Goal: Information Seeking & Learning: Learn about a topic

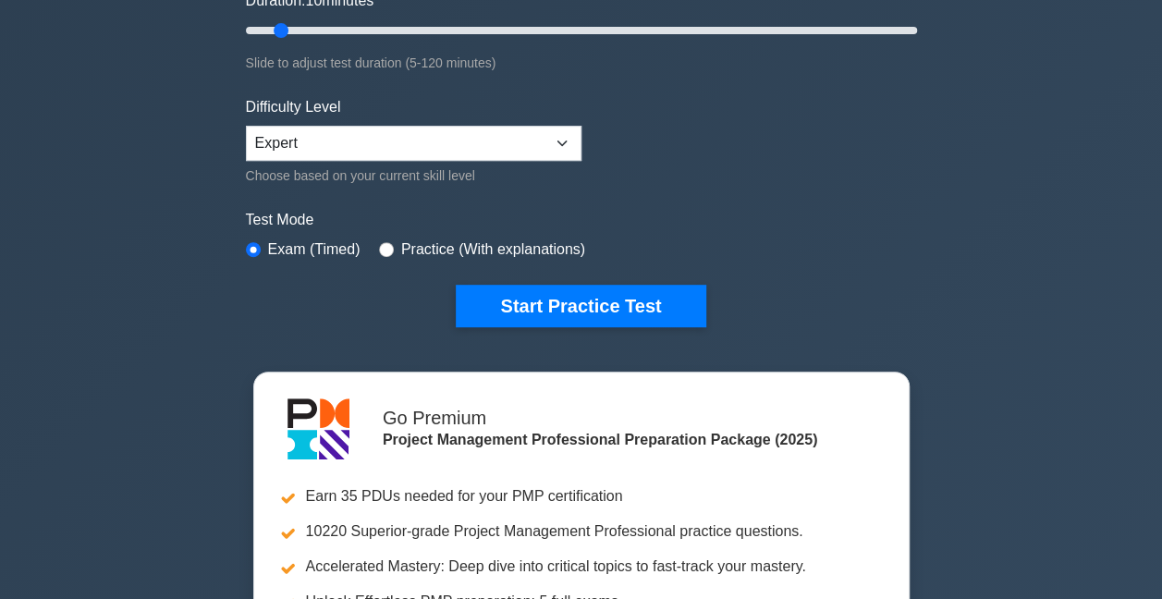
scroll to position [462, 0]
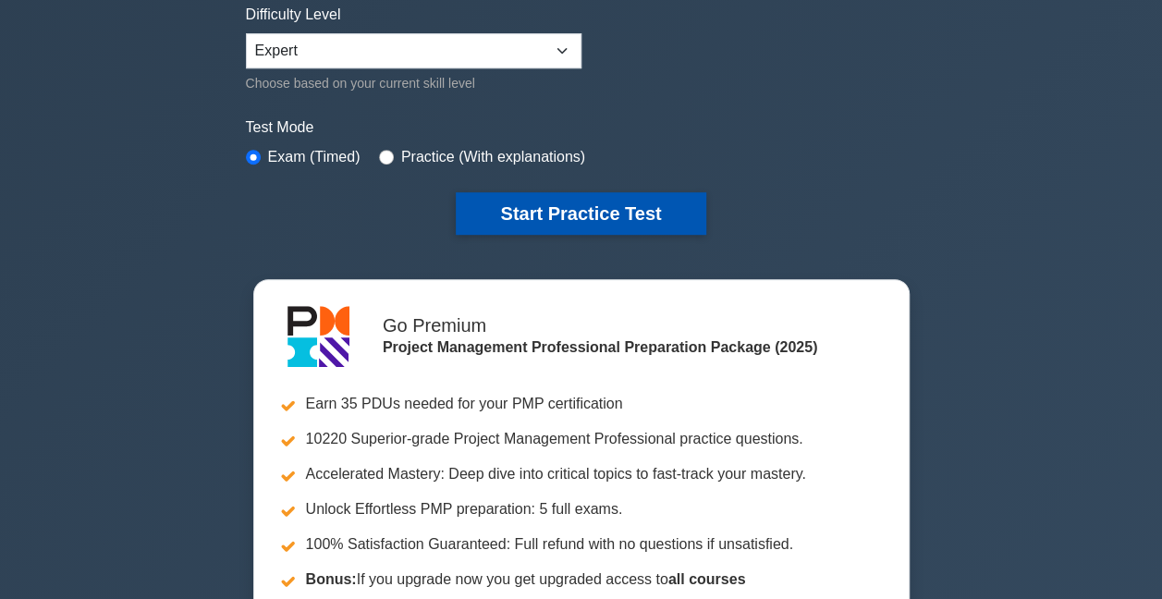
click at [649, 203] on button "Start Practice Test" at bounding box center [581, 213] width 250 height 43
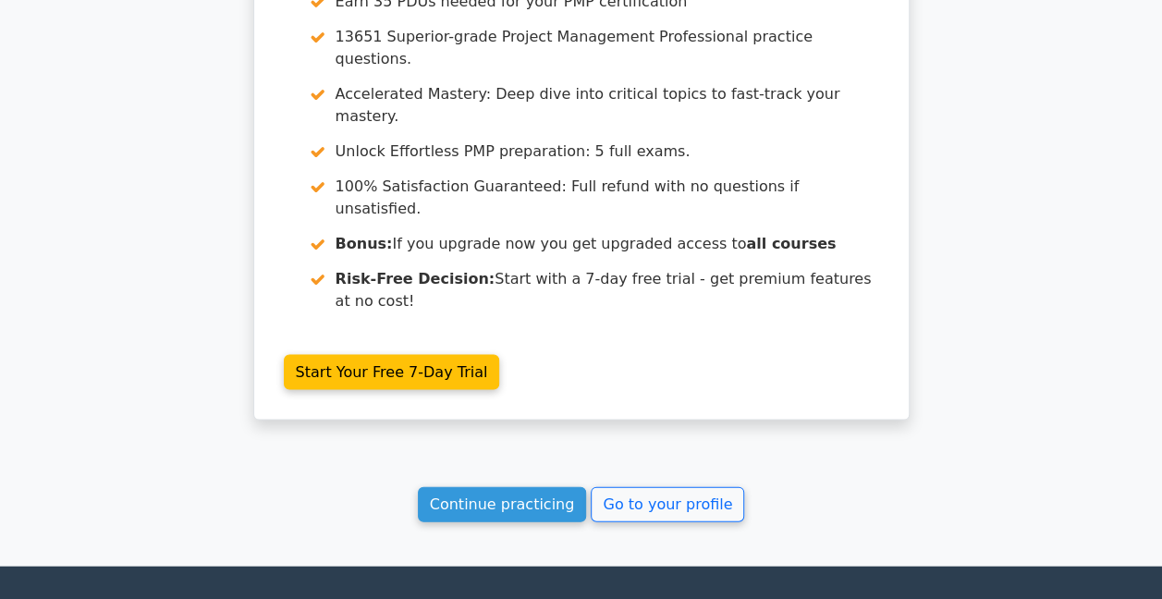
scroll to position [1738, 0]
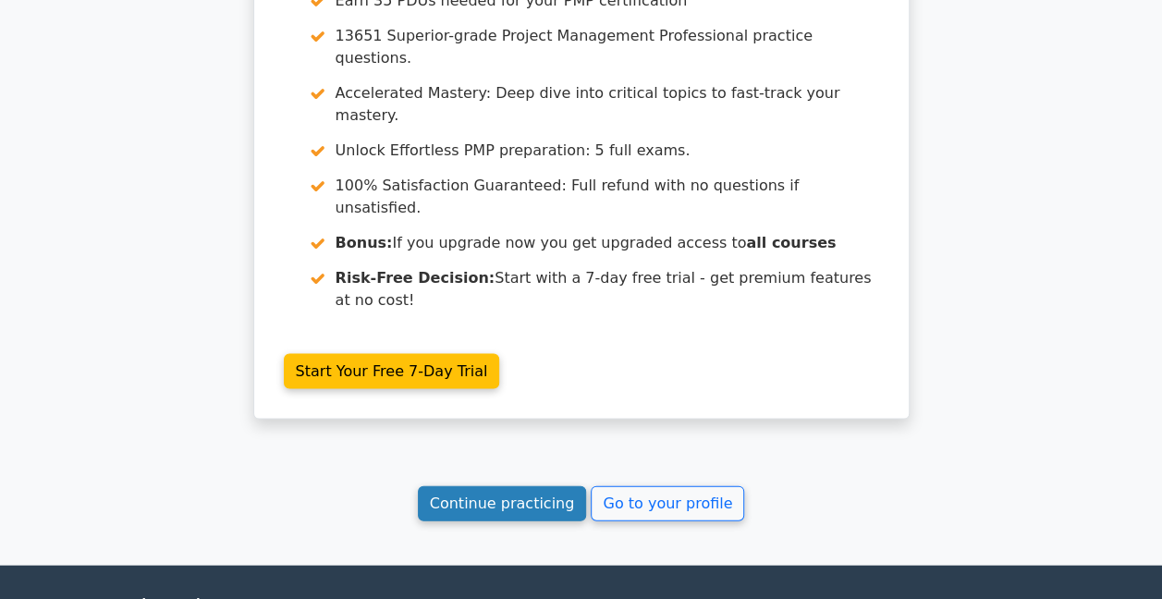
click at [541, 485] on link "Continue practicing" at bounding box center [502, 502] width 169 height 35
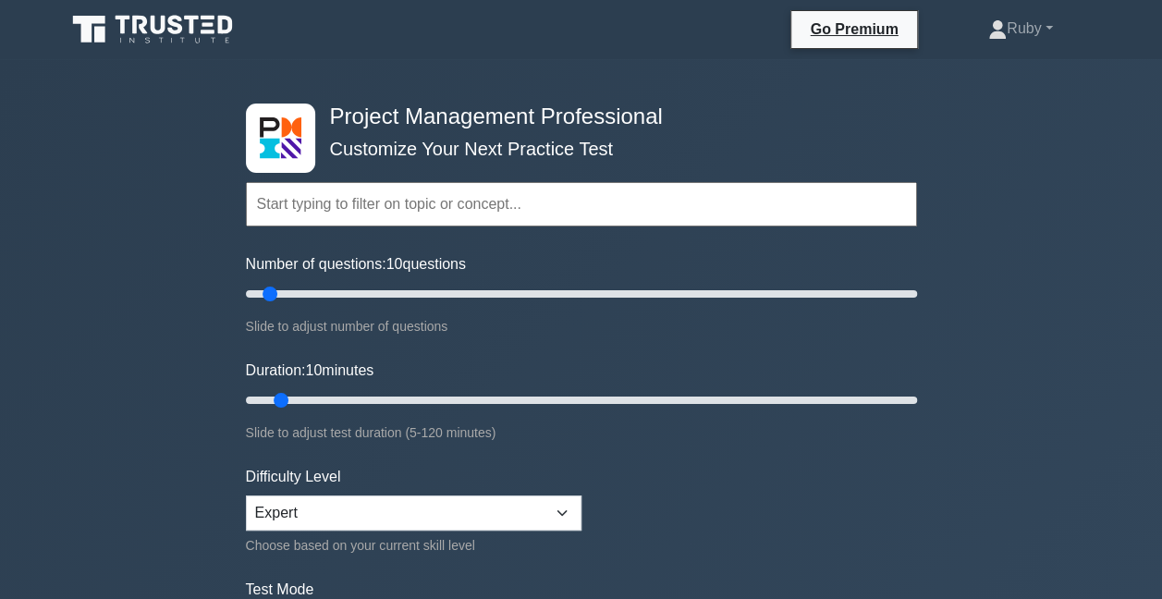
scroll to position [185, 0]
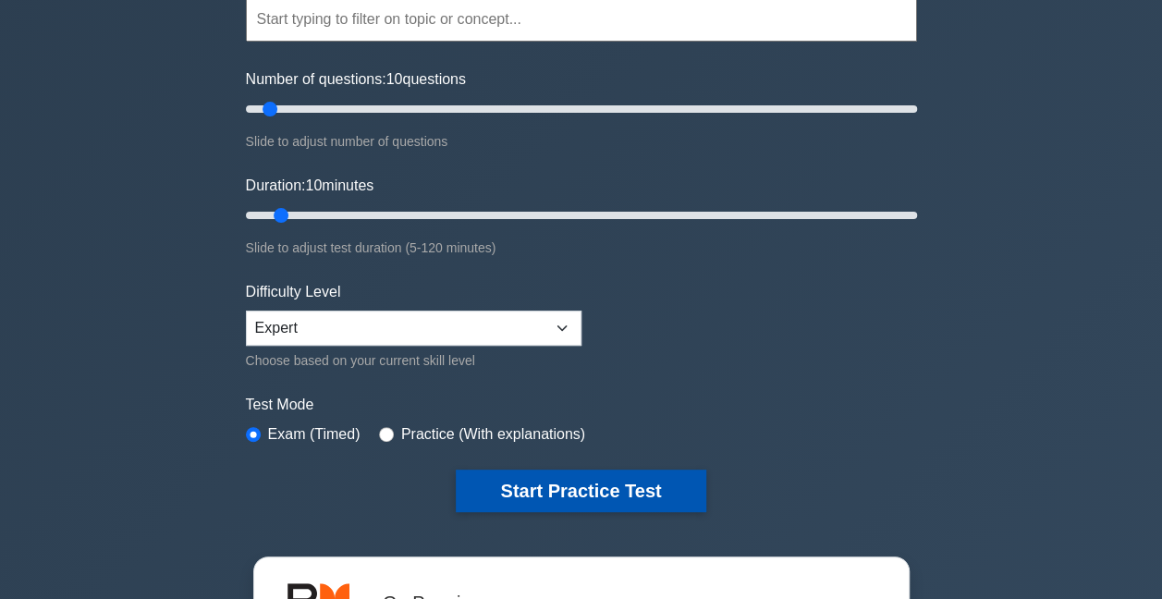
click at [629, 490] on button "Start Practice Test" at bounding box center [581, 491] width 250 height 43
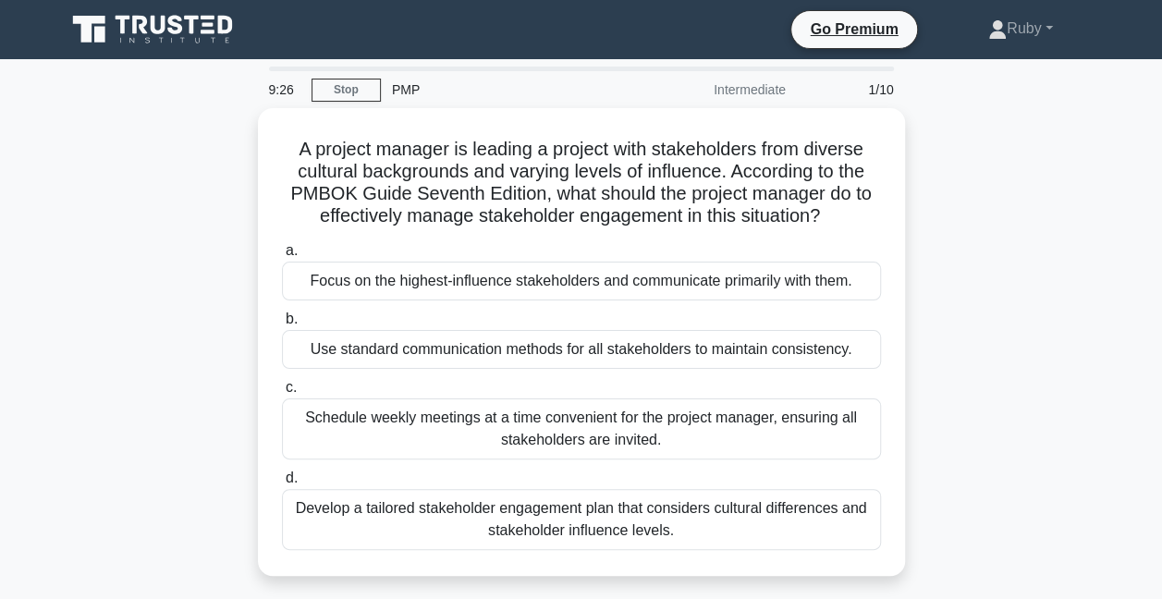
click at [635, 525] on div "Develop a tailored stakeholder engagement plan that considers cultural differen…" at bounding box center [581, 519] width 599 height 61
click at [282, 484] on input "d. Develop a tailored stakeholder engagement plan that considers cultural diffe…" at bounding box center [282, 478] width 0 height 12
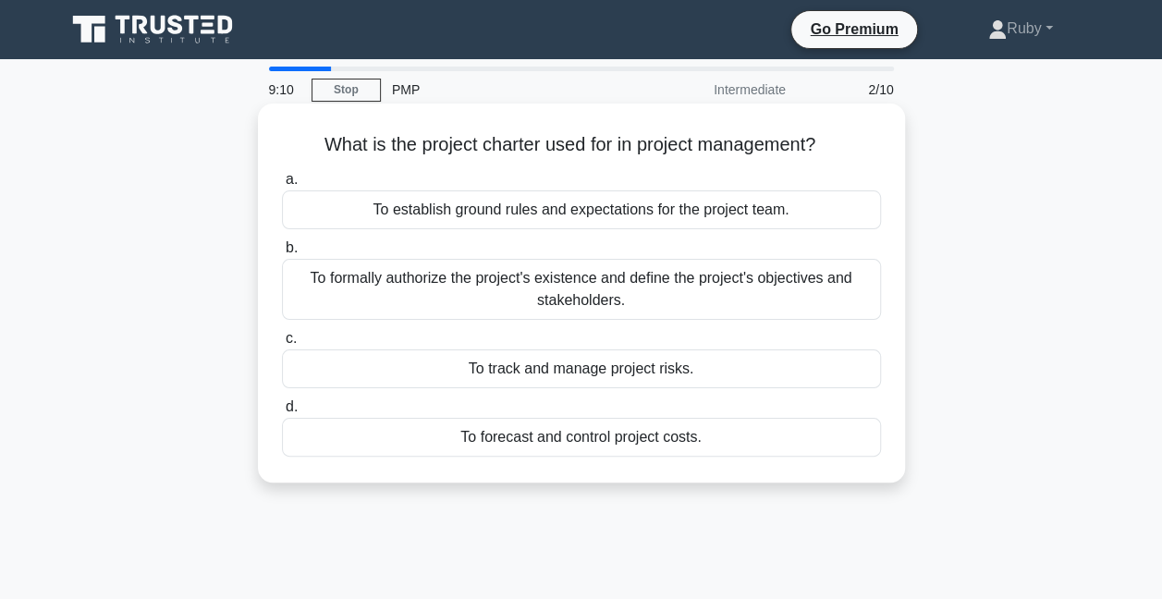
click at [738, 305] on div "To formally authorize the project's existence and define the project's objectiv…" at bounding box center [581, 289] width 599 height 61
click at [282, 254] on input "b. To formally authorize the project's existence and define the project's objec…" at bounding box center [282, 248] width 0 height 12
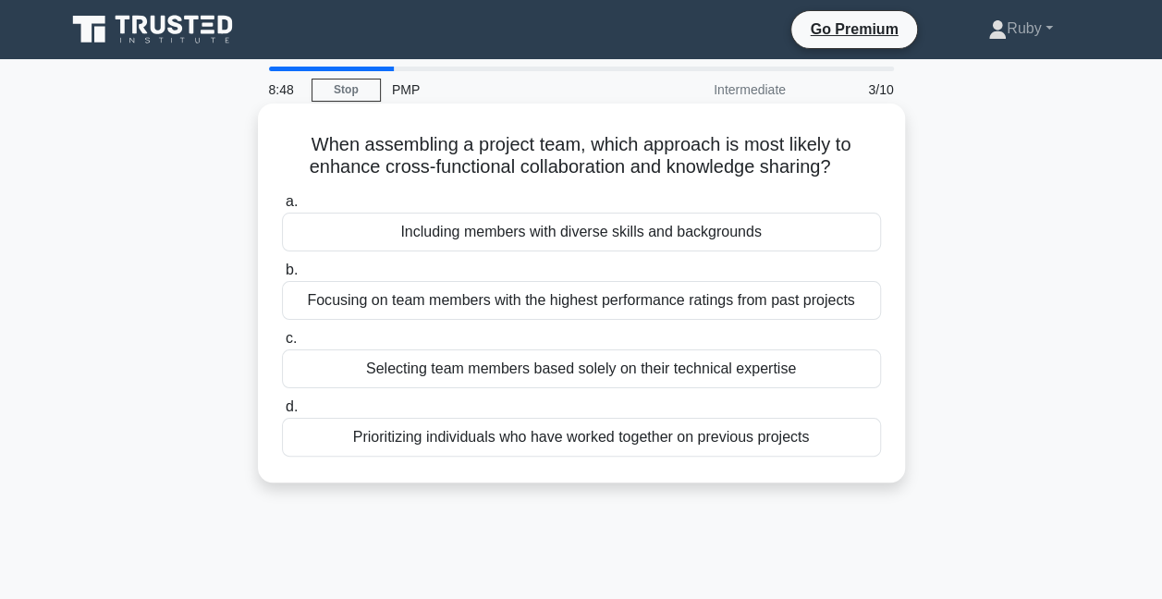
click at [831, 231] on div "Including members with diverse skills and backgrounds" at bounding box center [581, 232] width 599 height 39
click at [282, 208] on input "a. Including members with diverse skills and backgrounds" at bounding box center [282, 202] width 0 height 12
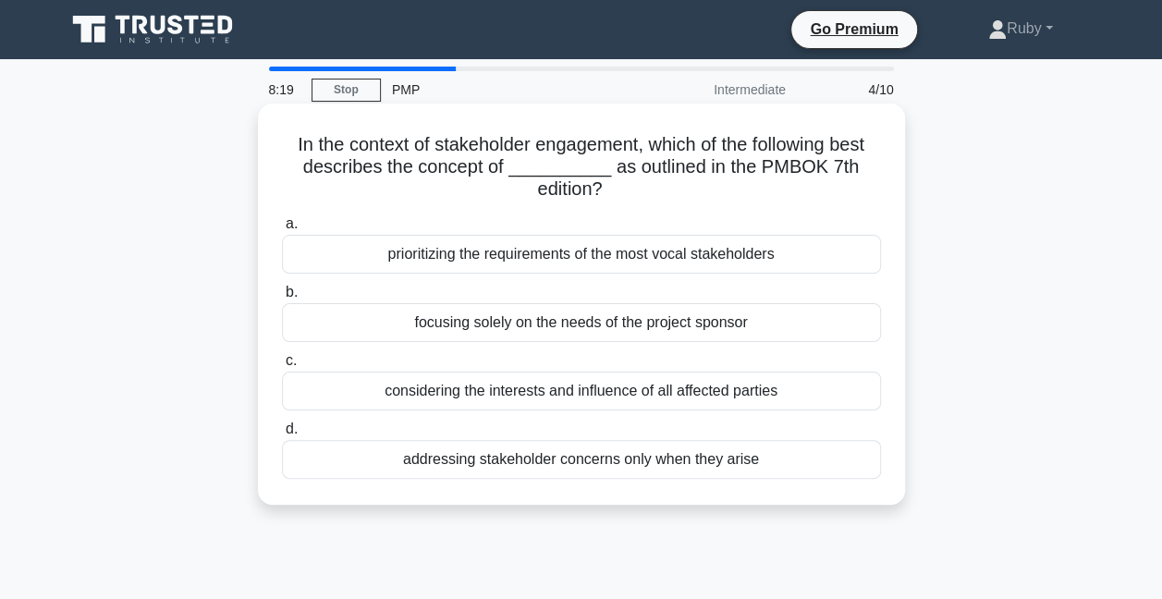
click at [719, 398] on div "considering the interests and influence of all affected parties" at bounding box center [581, 391] width 599 height 39
click at [282, 367] on input "c. considering the interests and influence of all affected parties" at bounding box center [282, 361] width 0 height 12
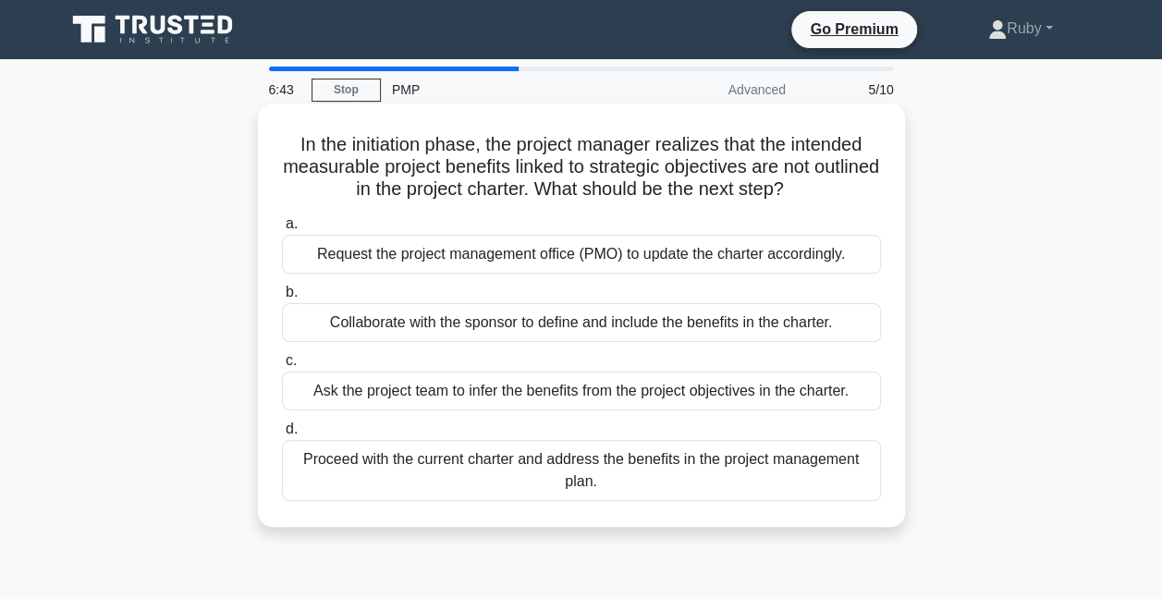
click at [447, 469] on div "Proceed with the current charter and address the benefits in the project manage…" at bounding box center [581, 470] width 599 height 61
click at [282, 435] on input "d. Proceed with the current charter and address the benefits in the project man…" at bounding box center [282, 429] width 0 height 12
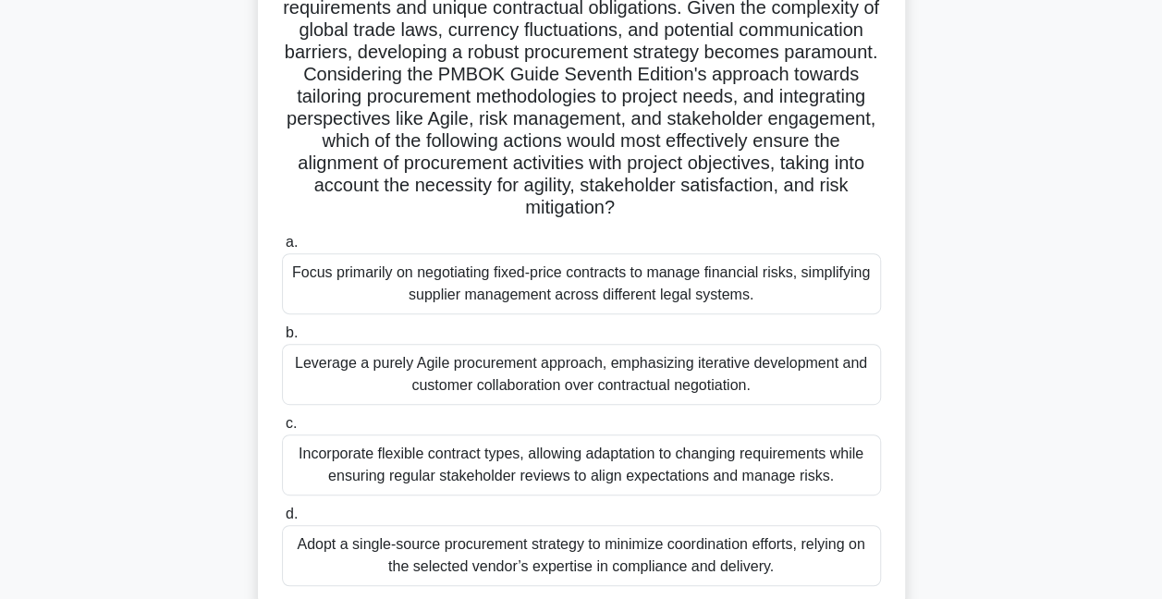
scroll to position [277, 0]
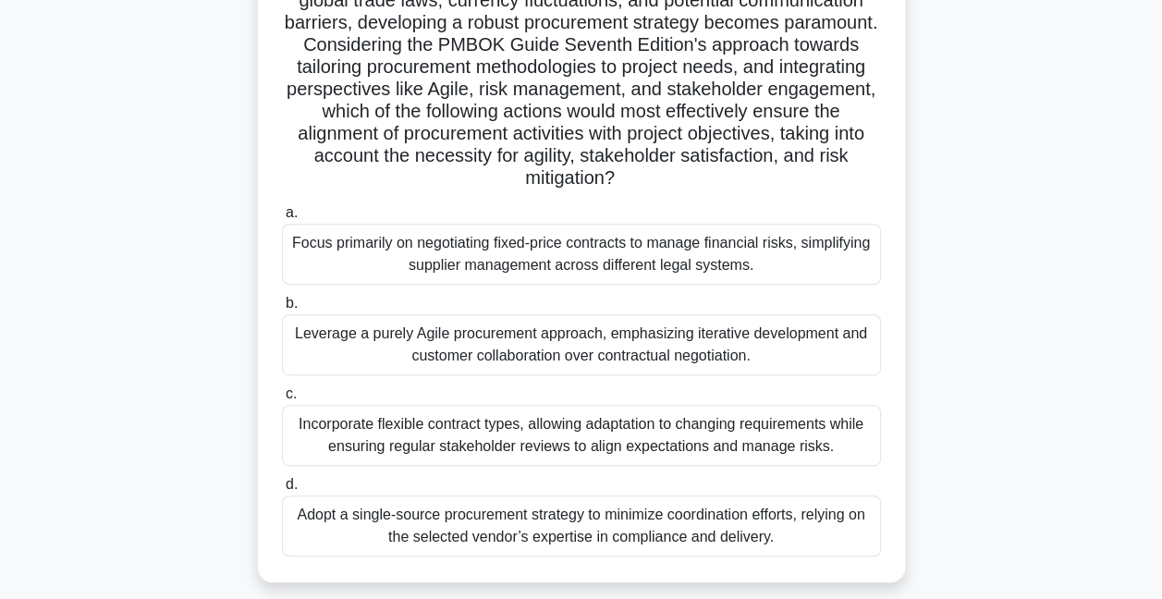
click at [546, 423] on div "Incorporate flexible contract types, allowing adaptation to changing requiremen…" at bounding box center [581, 435] width 599 height 61
click at [282, 400] on input "c. Incorporate flexible contract types, allowing adaptation to changing require…" at bounding box center [282, 394] width 0 height 12
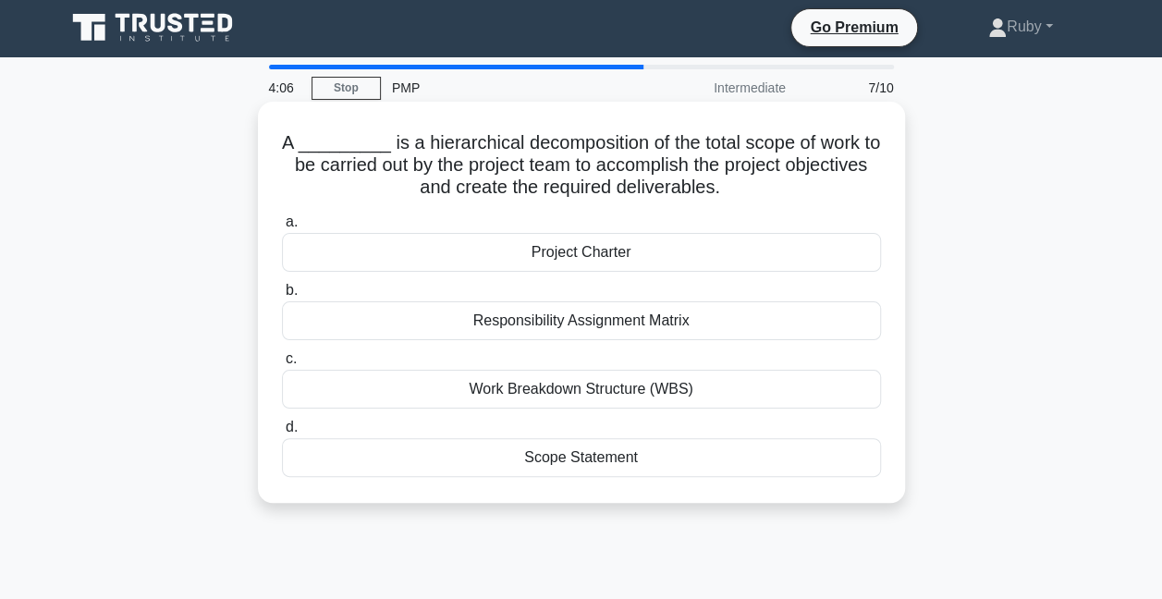
scroll to position [0, 0]
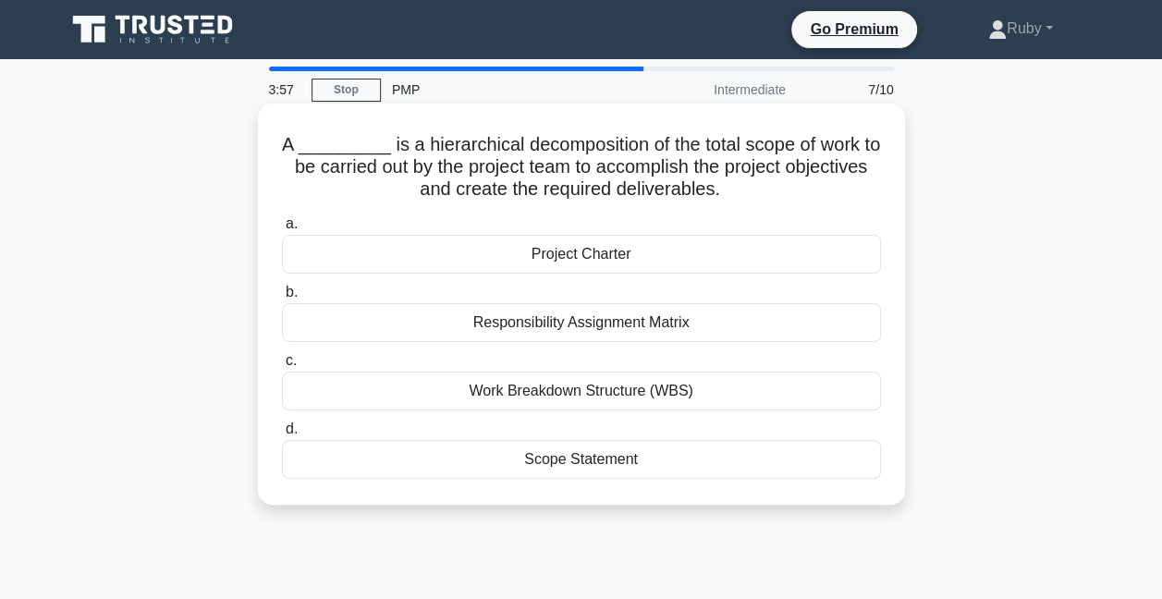
click at [556, 390] on div "Work Breakdown Structure (WBS)" at bounding box center [581, 391] width 599 height 39
click at [282, 367] on input "c. Work Breakdown Structure (WBS)" at bounding box center [282, 361] width 0 height 12
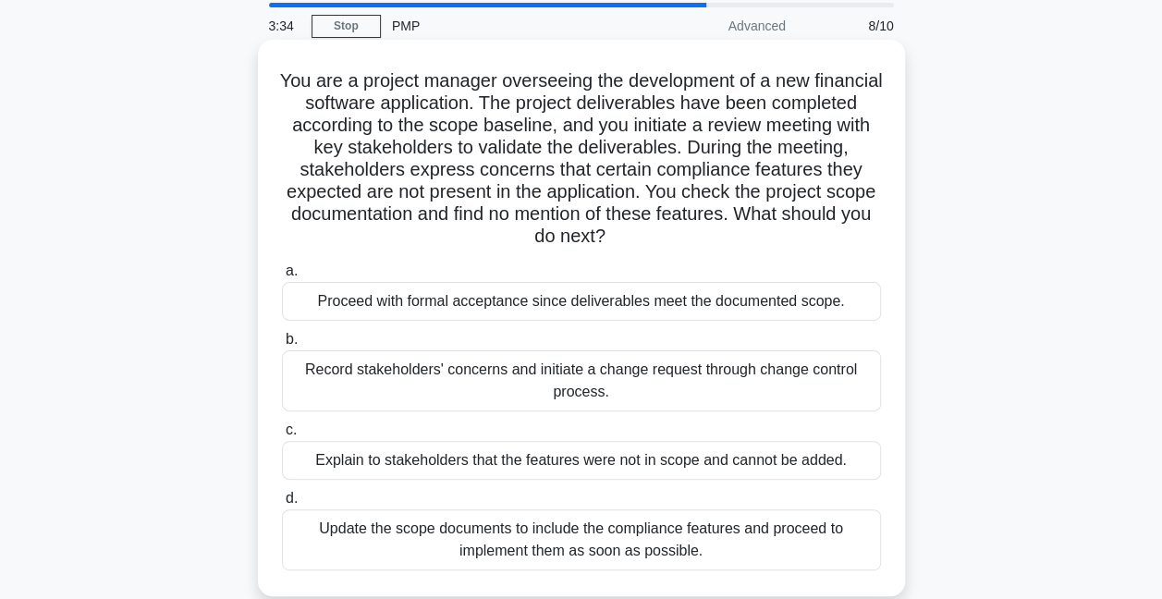
scroll to position [92, 0]
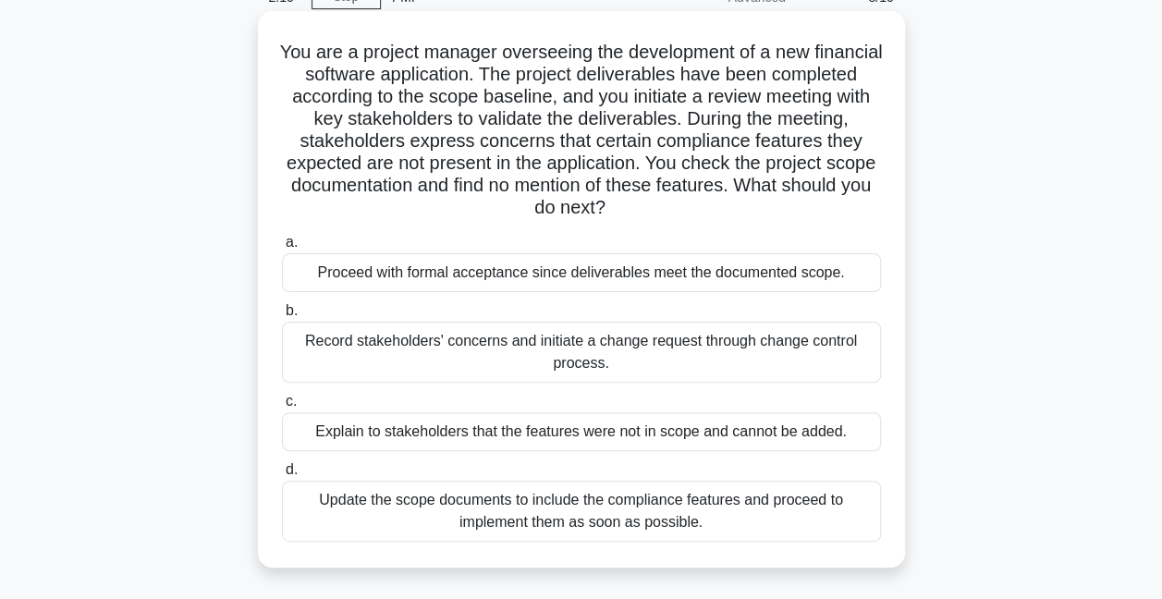
click at [562, 279] on div "Proceed with formal acceptance since deliverables meet the documented scope." at bounding box center [581, 272] width 599 height 39
click at [282, 249] on input "a. Proceed with formal acceptance since deliverables meet the documented scope." at bounding box center [282, 243] width 0 height 12
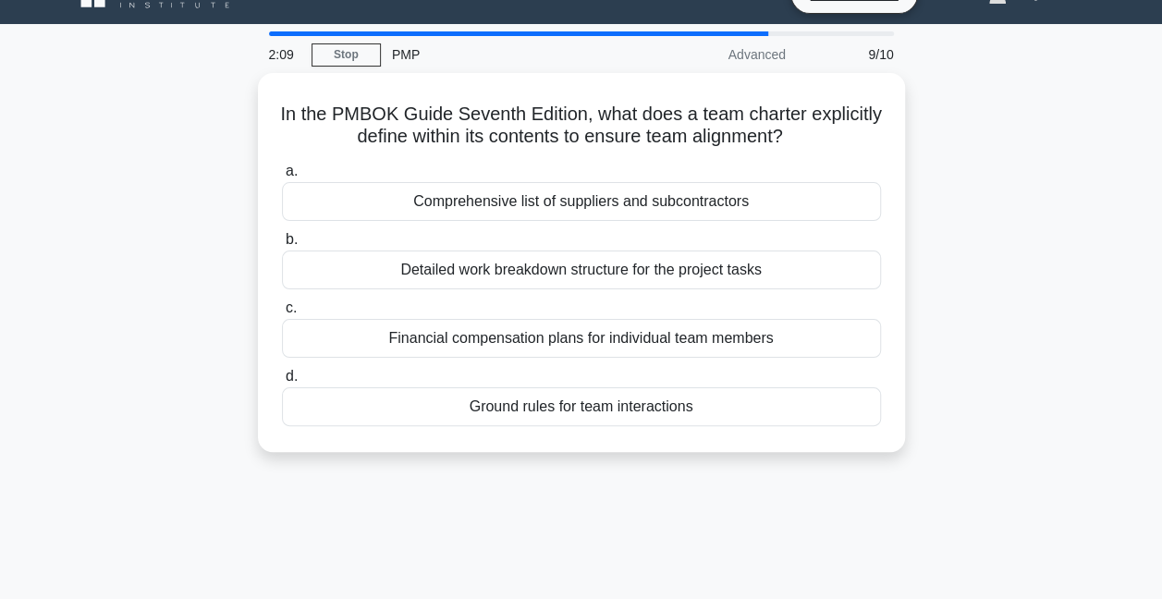
scroll to position [0, 0]
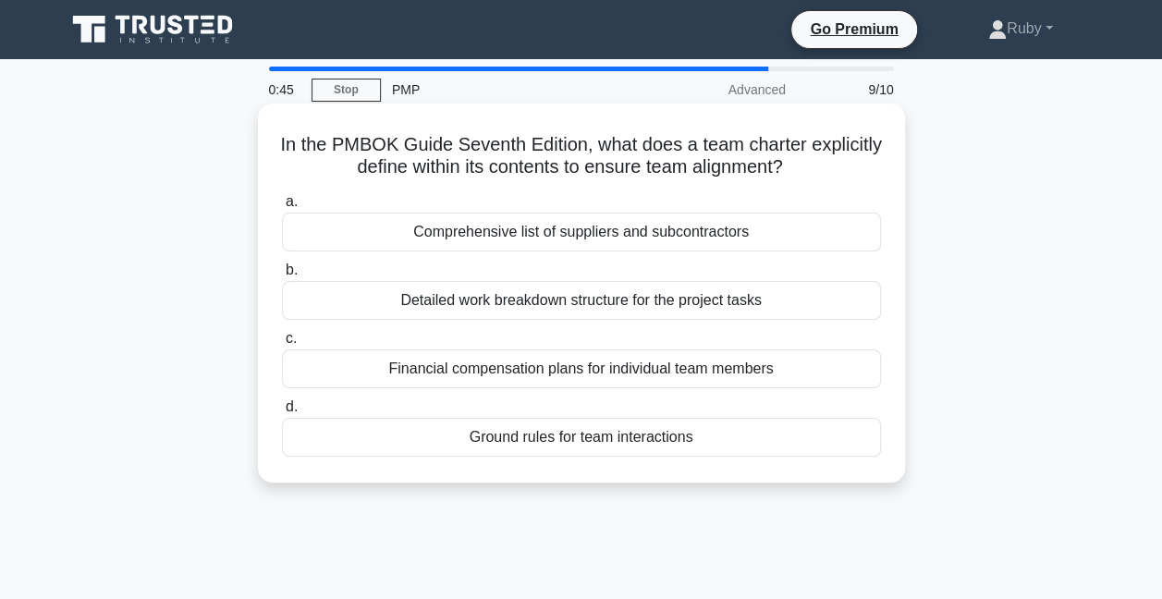
click at [562, 438] on div "Ground rules for team interactions" at bounding box center [581, 437] width 599 height 39
click at [282, 413] on input "d. Ground rules for team interactions" at bounding box center [282, 407] width 0 height 12
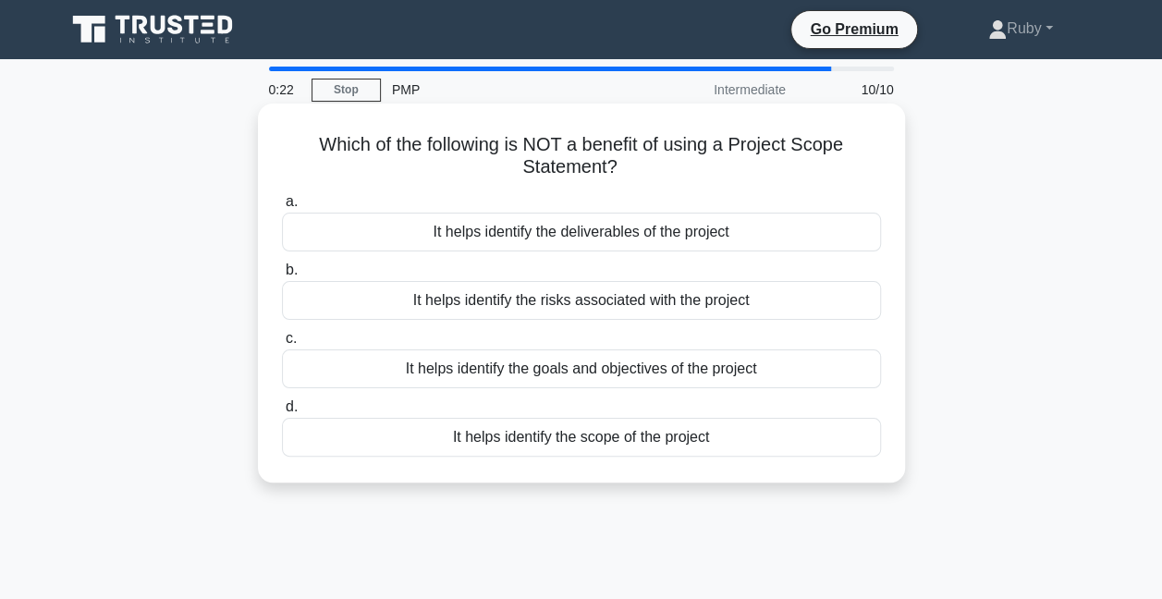
click at [549, 298] on div "It helps identify the risks associated with the project" at bounding box center [581, 300] width 599 height 39
click at [282, 276] on input "b. It helps identify the risks associated with the project" at bounding box center [282, 270] width 0 height 12
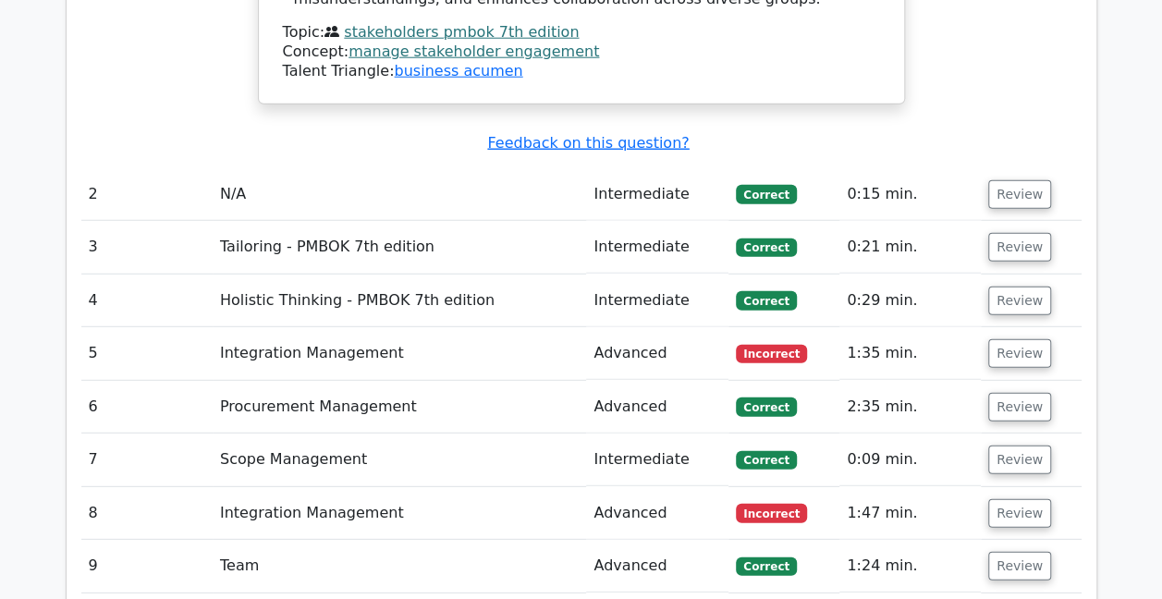
scroll to position [2404, 0]
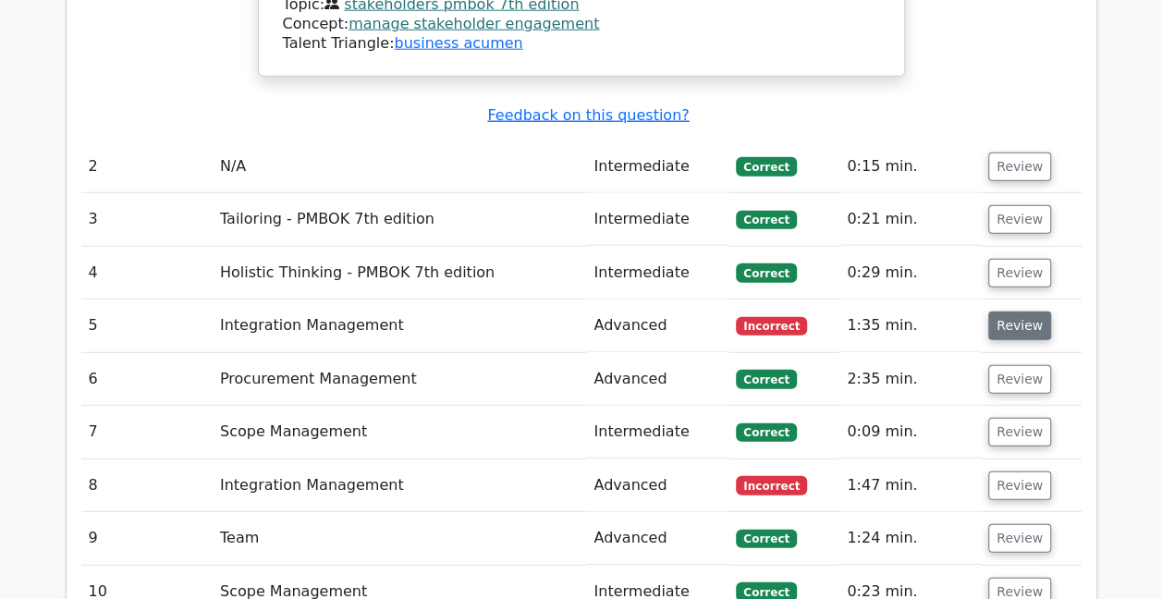
click at [1018, 312] on button "Review" at bounding box center [1019, 326] width 63 height 29
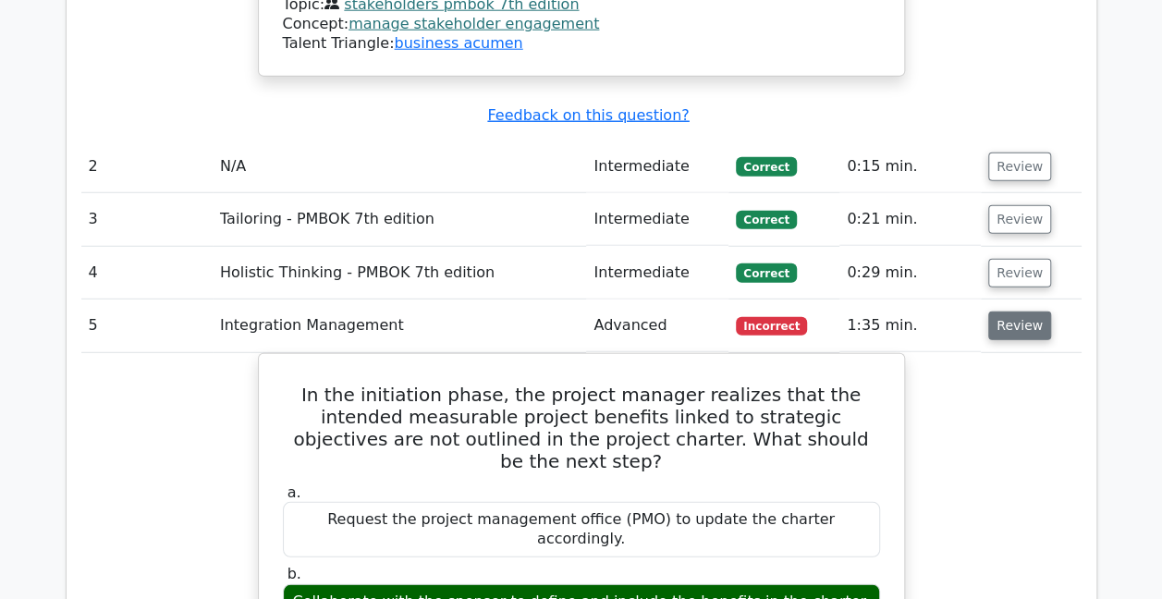
click at [1022, 312] on button "Review" at bounding box center [1019, 326] width 63 height 29
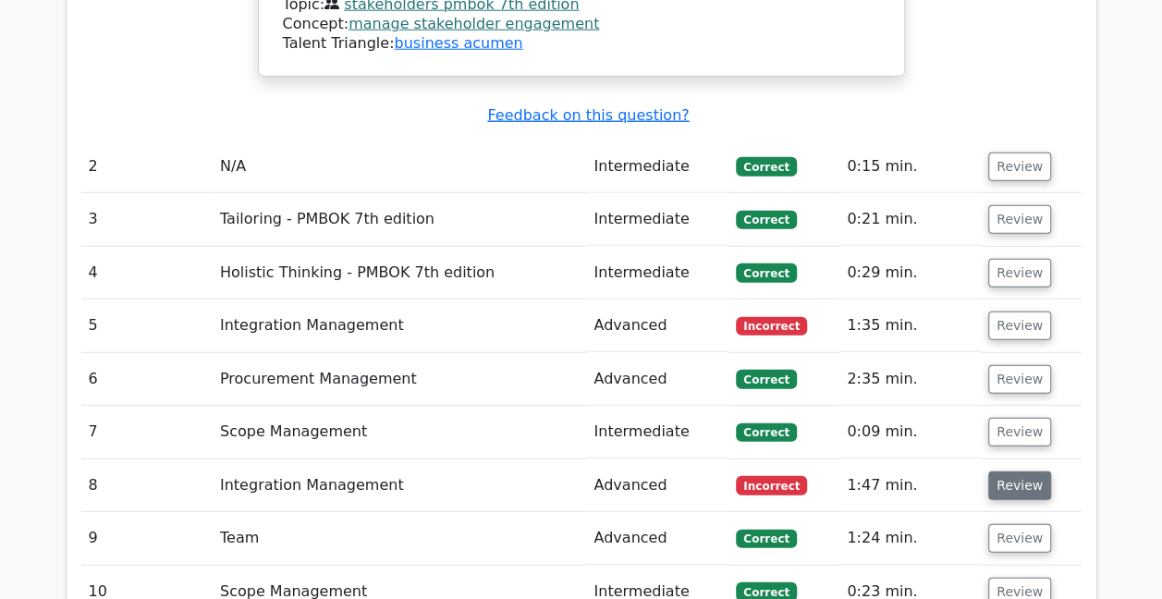
click at [1021, 471] on button "Review" at bounding box center [1019, 485] width 63 height 29
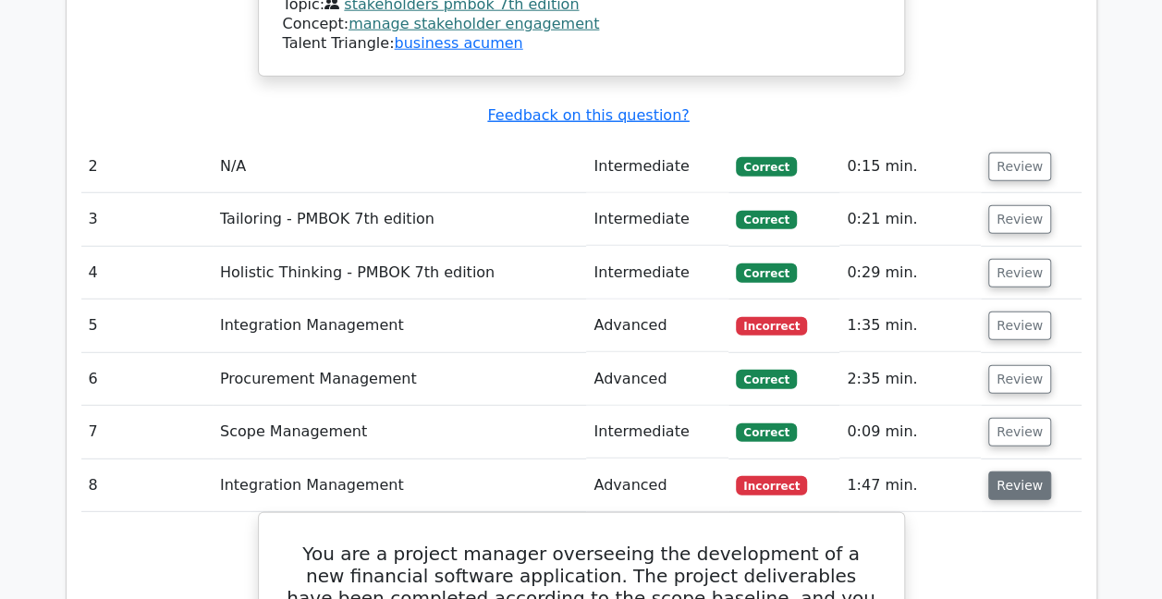
click at [1007, 471] on button "Review" at bounding box center [1019, 485] width 63 height 29
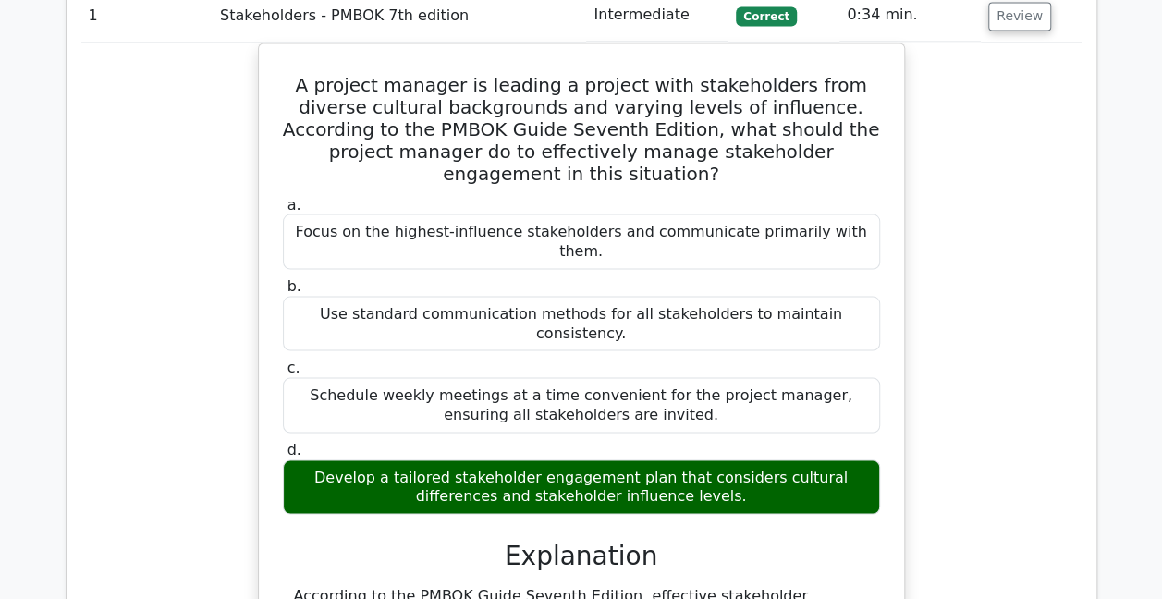
scroll to position [1387, 0]
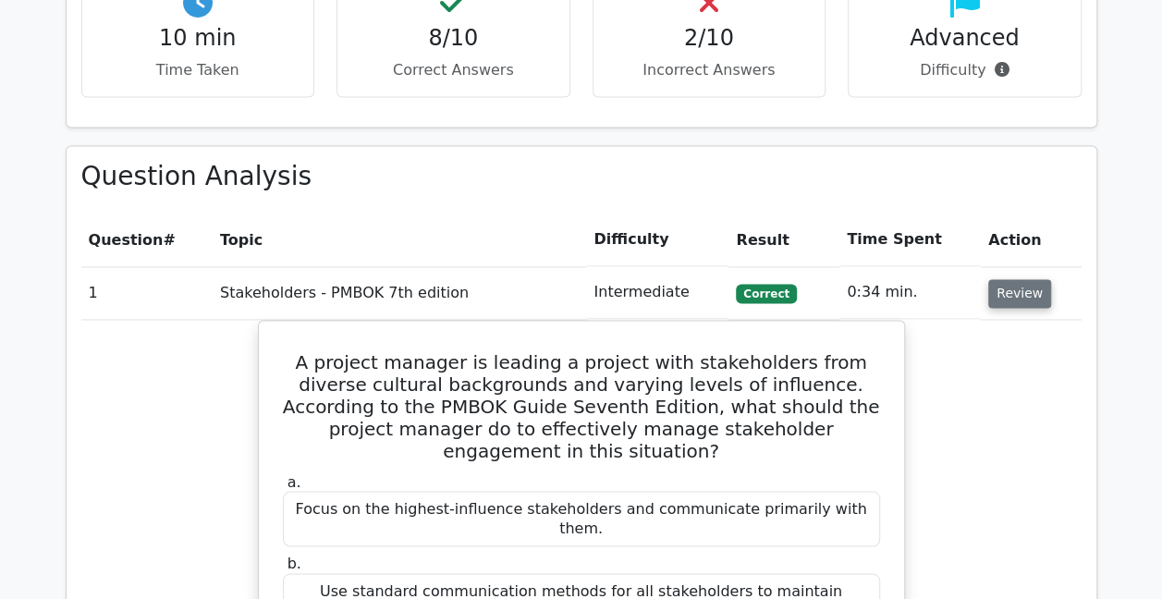
click at [1014, 279] on button "Review" at bounding box center [1019, 293] width 63 height 29
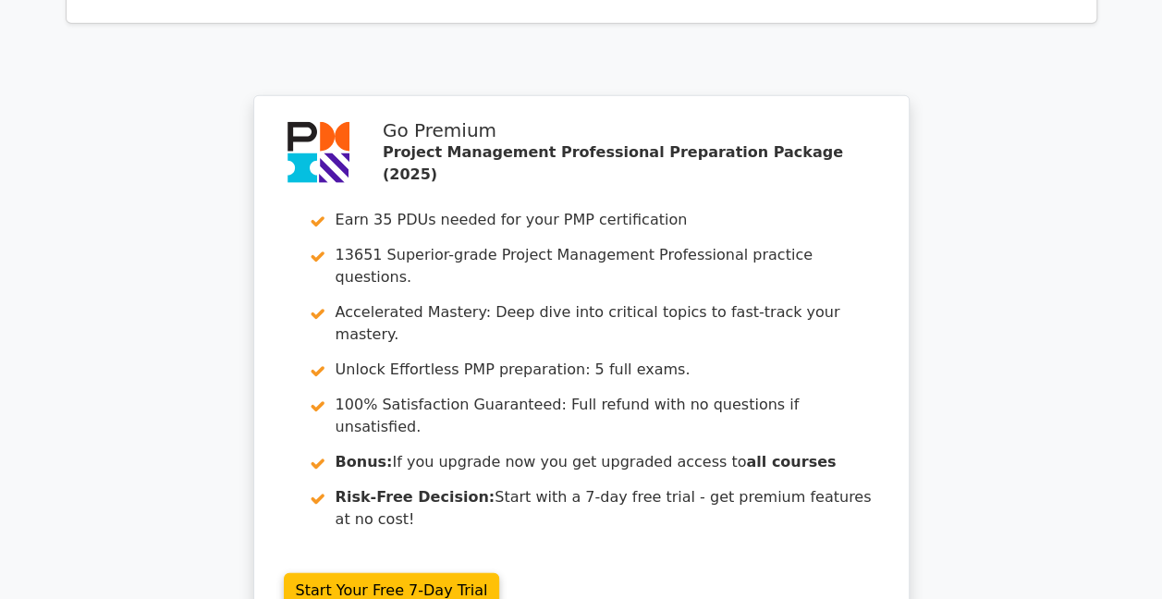
scroll to position [2407, 0]
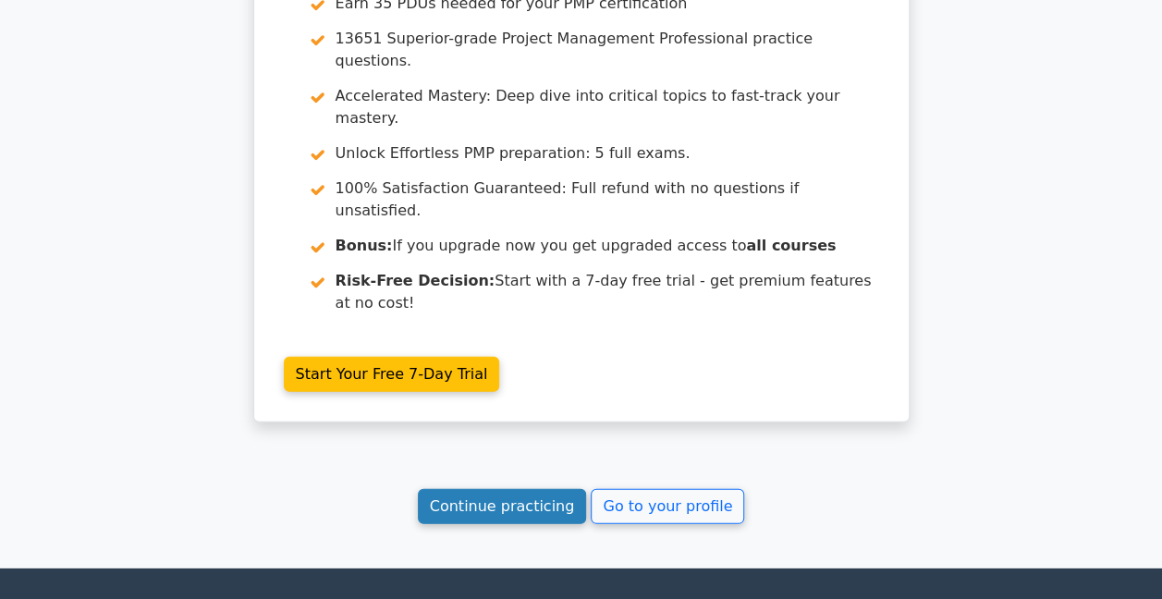
click at [501, 489] on link "Continue practicing" at bounding box center [502, 506] width 169 height 35
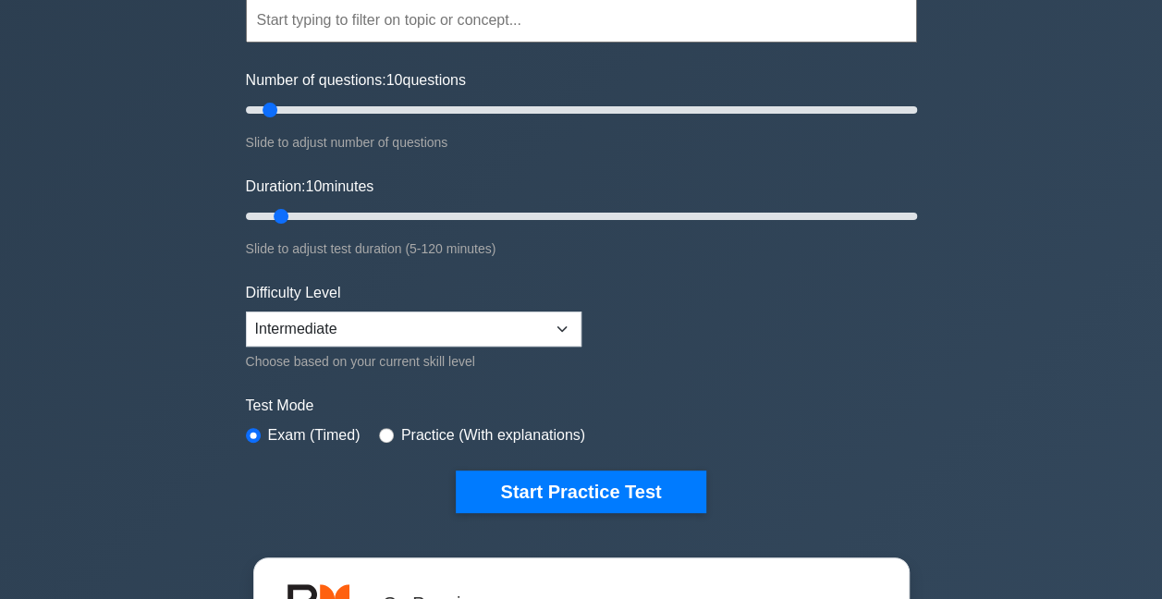
scroll to position [185, 0]
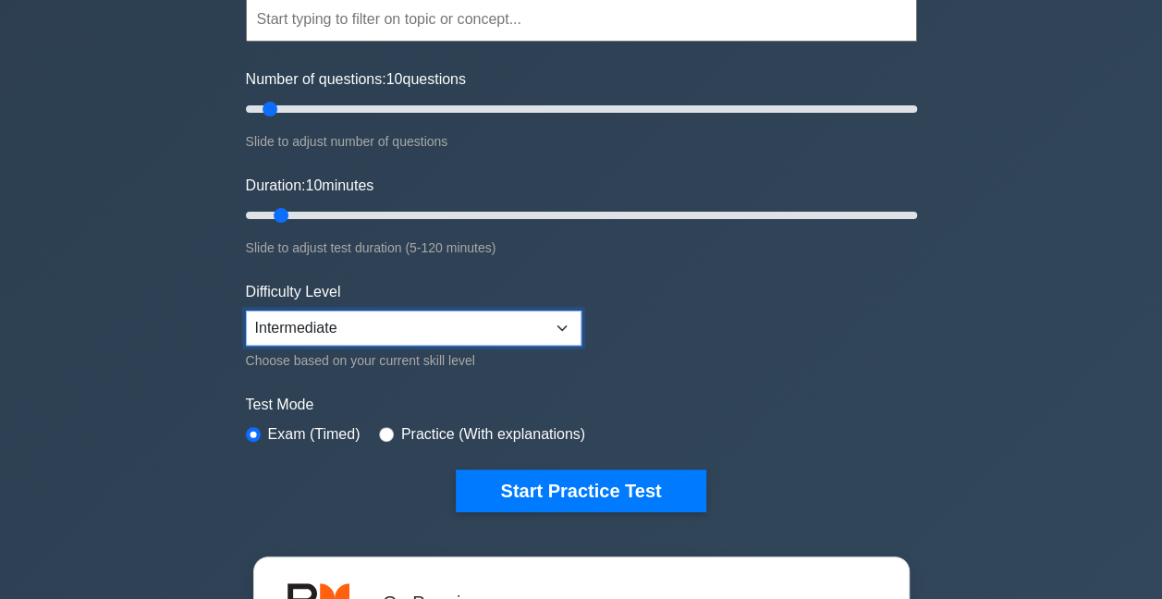
click at [559, 324] on select "Beginner Intermediate Expert" at bounding box center [414, 328] width 336 height 35
select select "expert"
click at [246, 311] on select "Beginner Intermediate Expert" at bounding box center [414, 328] width 336 height 35
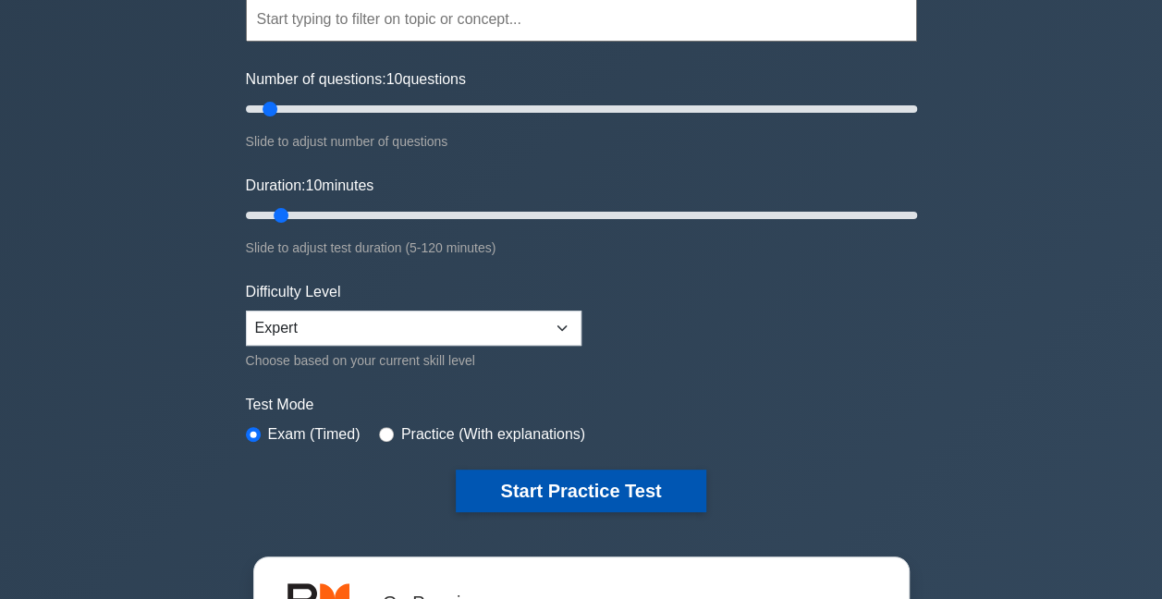
click at [571, 485] on button "Start Practice Test" at bounding box center [581, 491] width 250 height 43
click at [599, 492] on button "Start Practice Test" at bounding box center [581, 491] width 250 height 43
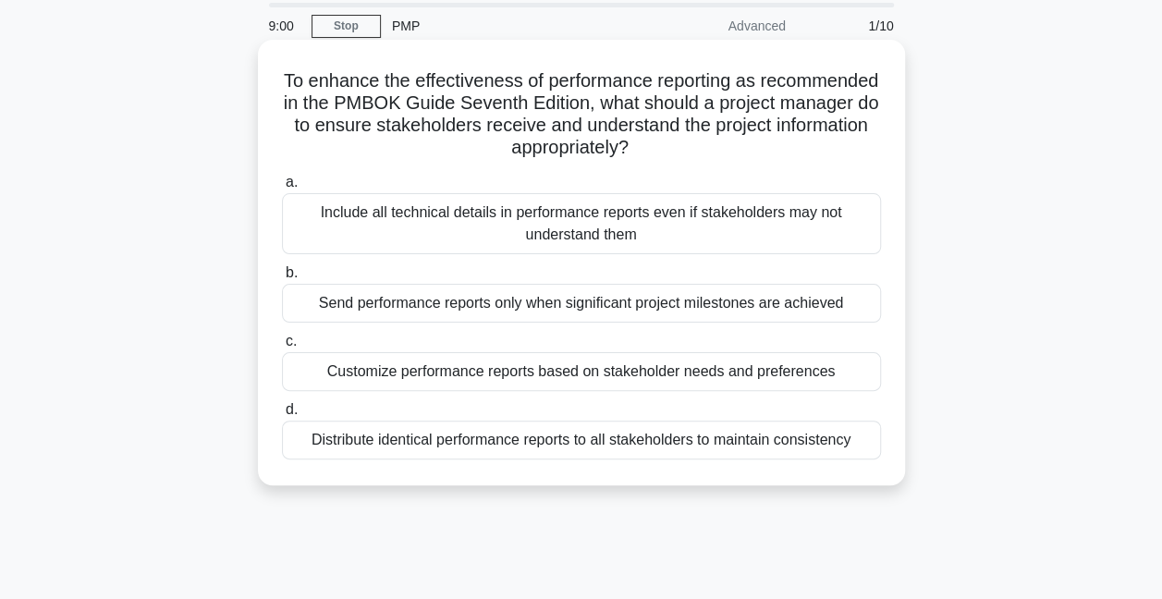
scroll to position [92, 0]
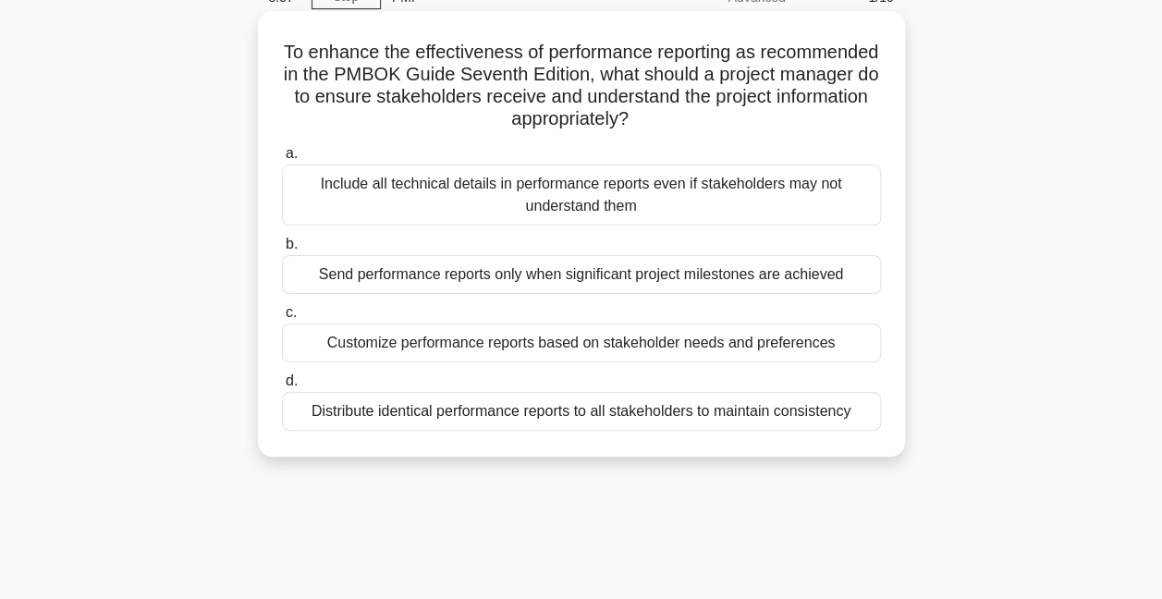
click at [569, 351] on div "Customize performance reports based on stakeholder needs and preferences" at bounding box center [581, 343] width 599 height 39
click at [282, 319] on input "c. Customize performance reports based on stakeholder needs and preferences" at bounding box center [282, 313] width 0 height 12
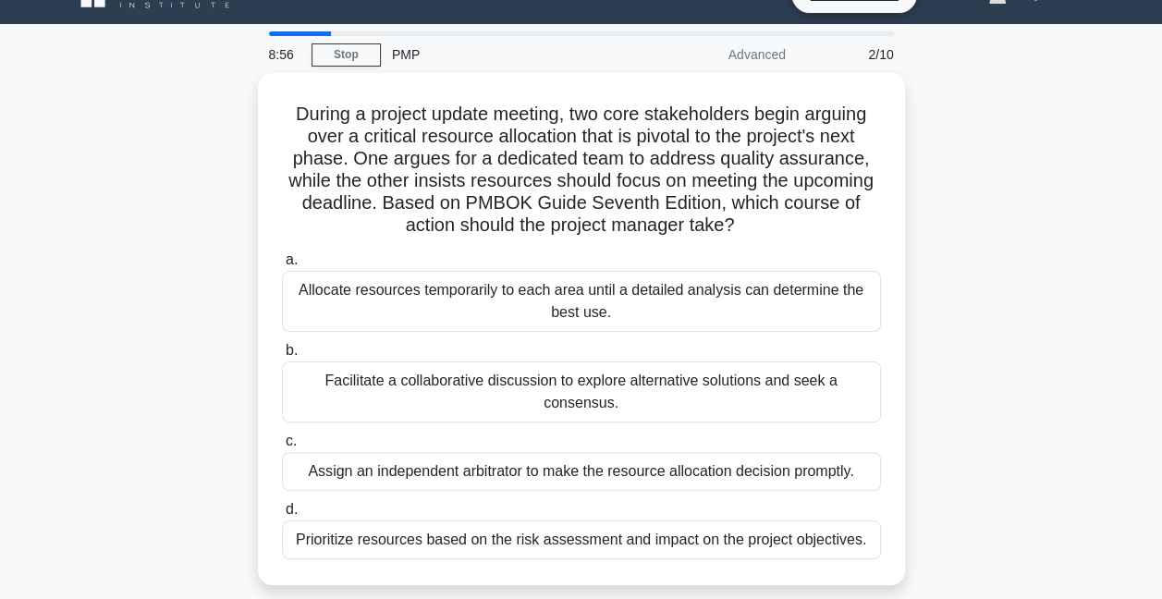
scroll to position [0, 0]
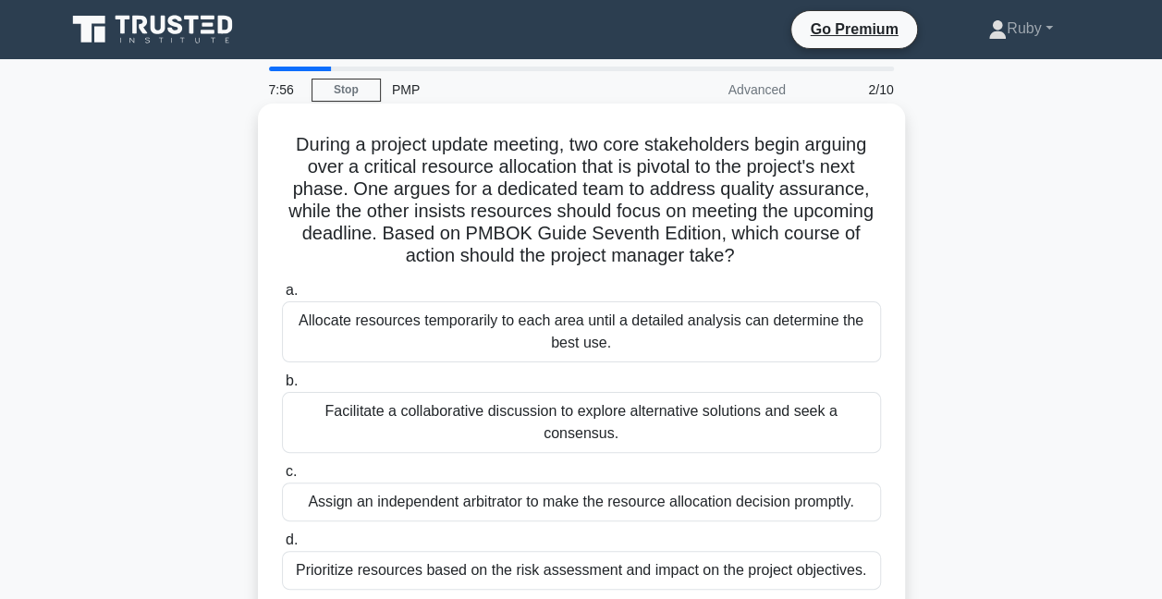
click at [594, 416] on div "Facilitate a collaborative discussion to explore alternative solutions and seek…" at bounding box center [581, 422] width 599 height 61
click at [282, 387] on input "b. Facilitate a collaborative discussion to explore alternative solutions and s…" at bounding box center [282, 381] width 0 height 12
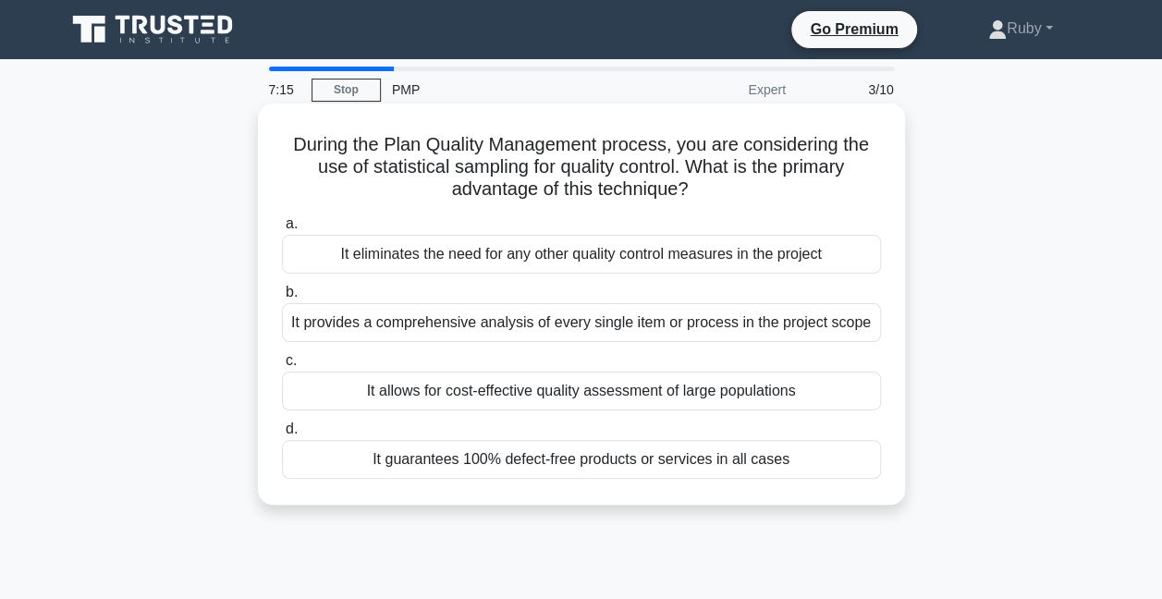
click at [638, 393] on div "It allows for cost-effective quality assessment of large populations" at bounding box center [581, 391] width 599 height 39
click at [282, 367] on input "c. It allows for cost-effective quality assessment of large populations" at bounding box center [282, 361] width 0 height 12
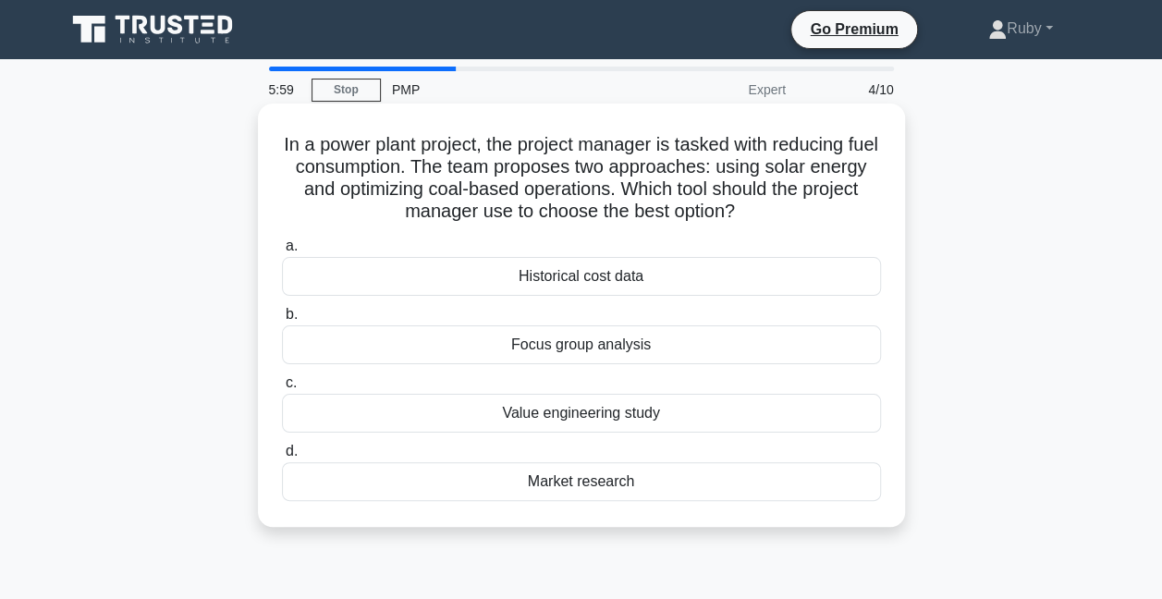
click at [595, 491] on div "Market research" at bounding box center [581, 481] width 599 height 39
click at [282, 458] on input "d. Market research" at bounding box center [282, 452] width 0 height 12
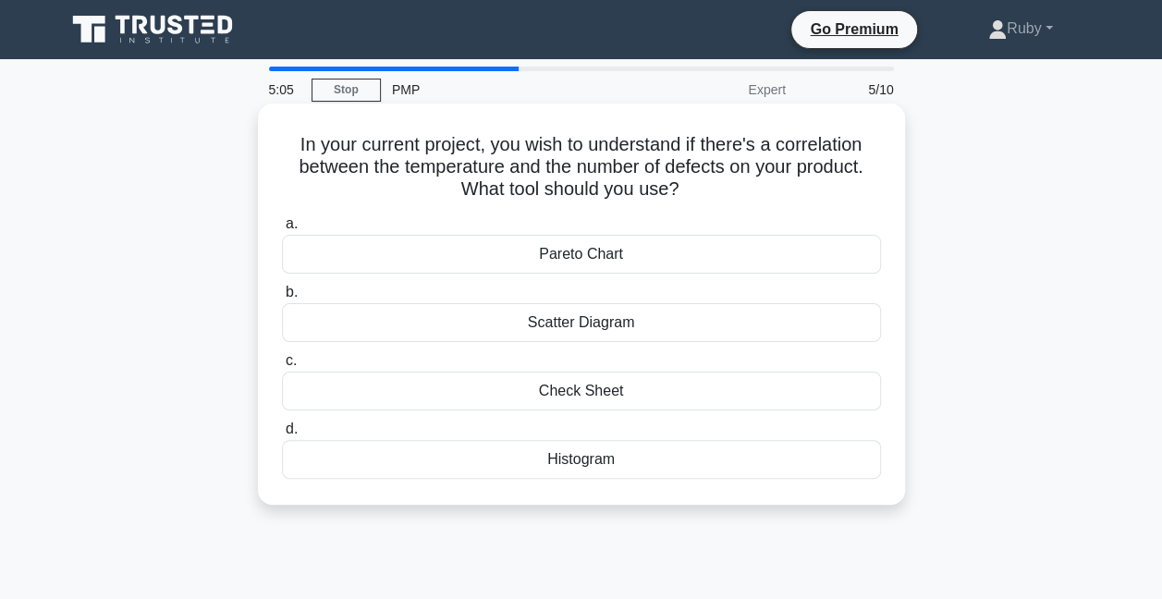
click at [660, 330] on div "Scatter Diagram" at bounding box center [581, 322] width 599 height 39
click at [282, 299] on input "b. Scatter Diagram" at bounding box center [282, 293] width 0 height 12
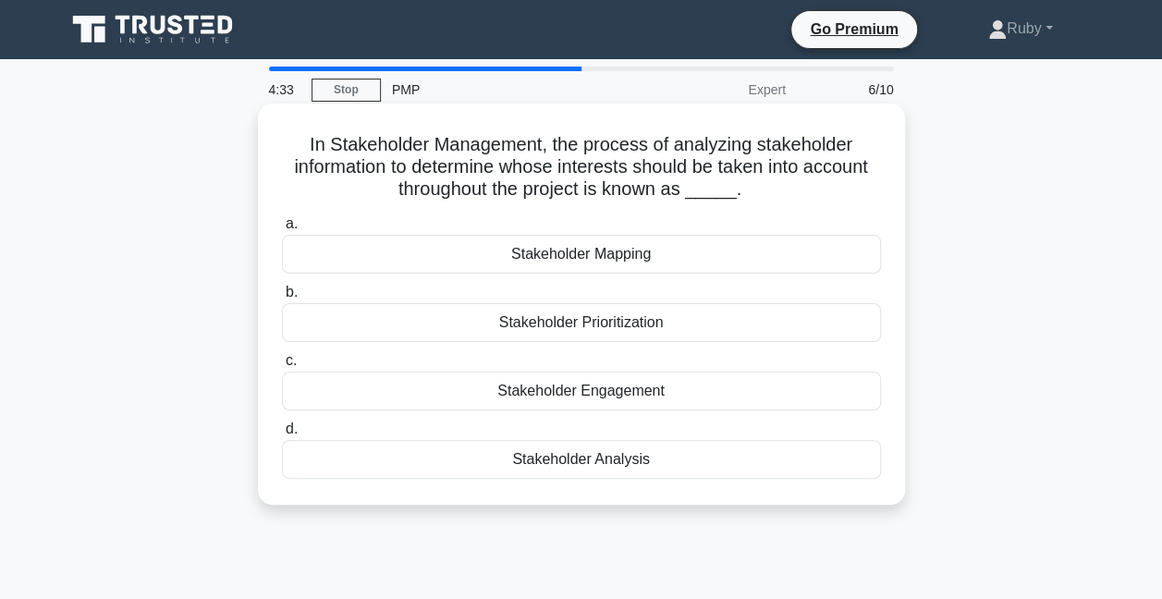
click at [622, 459] on div "Stakeholder Analysis" at bounding box center [581, 459] width 599 height 39
click at [282, 435] on input "d. Stakeholder Analysis" at bounding box center [282, 429] width 0 height 12
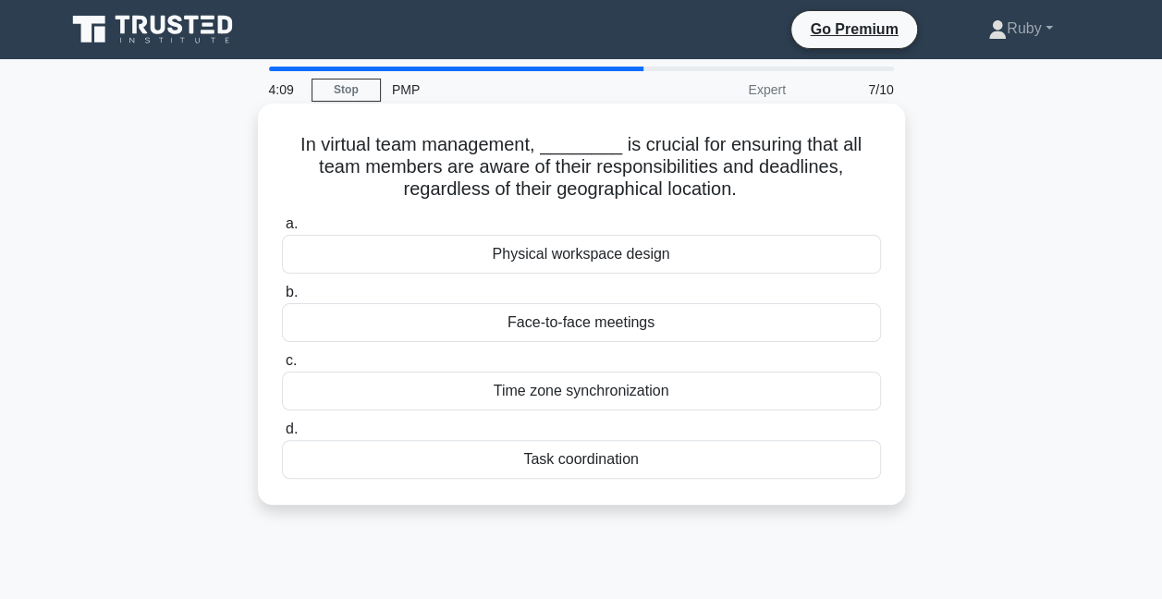
click at [622, 454] on div "Task coordination" at bounding box center [581, 459] width 599 height 39
click at [282, 435] on input "d. Task coordination" at bounding box center [282, 429] width 0 height 12
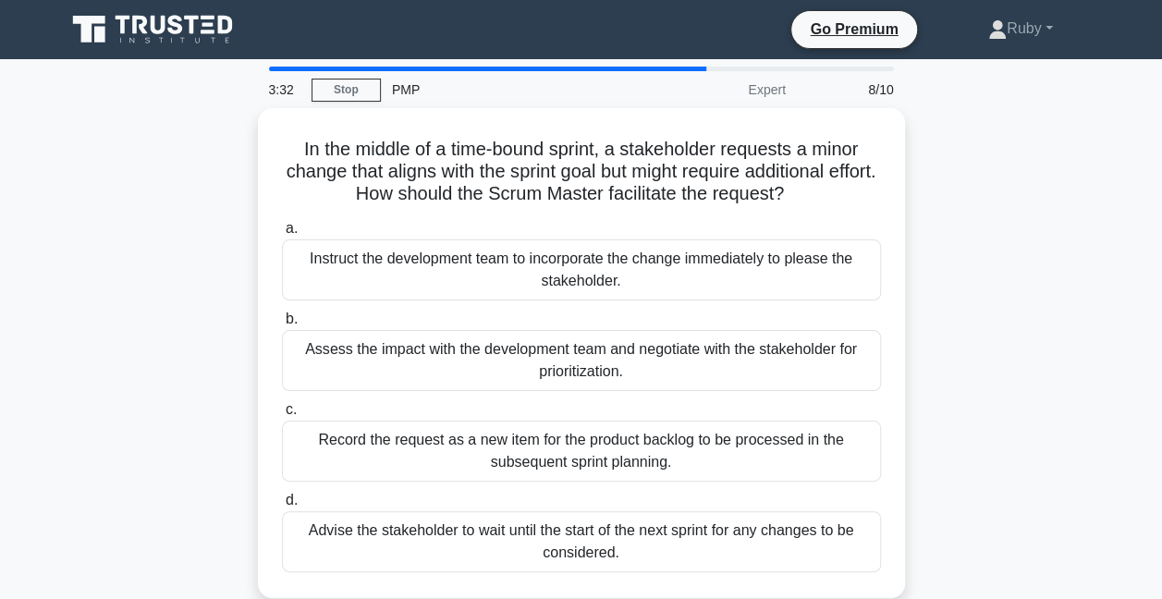
click at [622, 454] on div "Record the request as a new item for the product backlog to be processed in the…" at bounding box center [581, 451] width 599 height 61
click at [282, 416] on input "c. Record the request as a new item for the product backlog to be processed in …" at bounding box center [282, 410] width 0 height 12
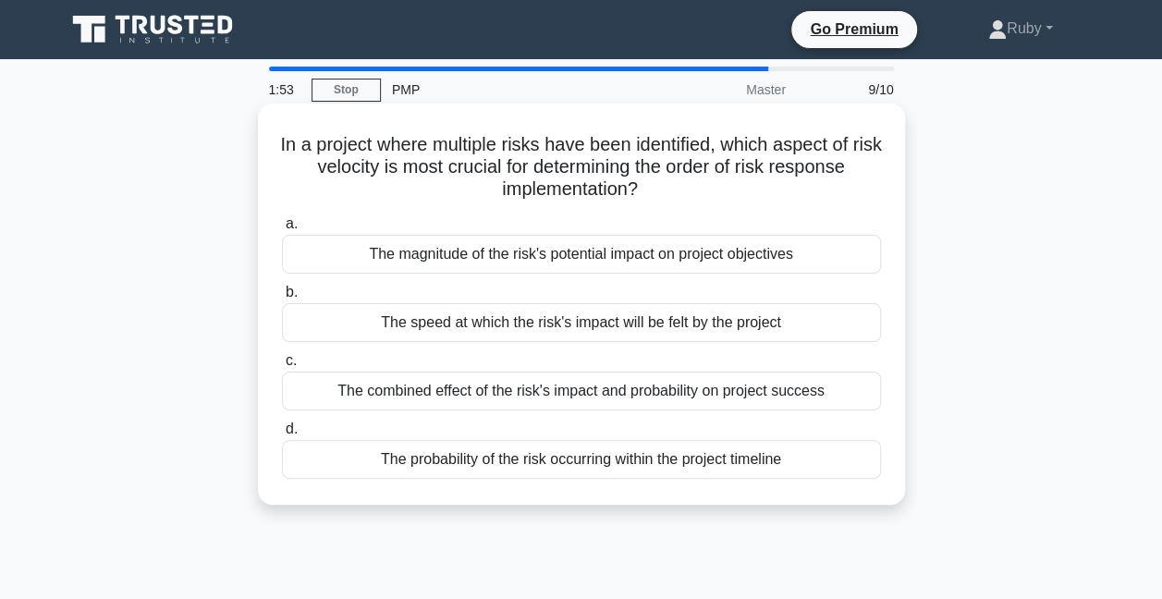
click at [551, 398] on div "The combined effect of the risk's impact and probability on project success" at bounding box center [581, 391] width 599 height 39
click at [282, 367] on input "c. The combined effect of the risk's impact and probability on project success" at bounding box center [282, 361] width 0 height 12
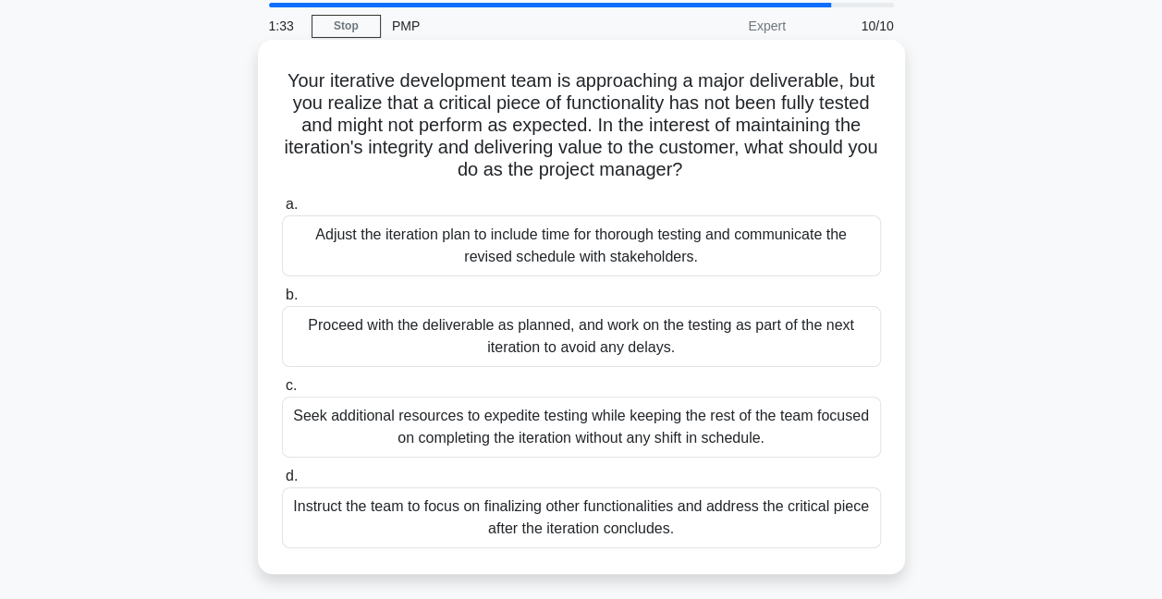
scroll to position [92, 0]
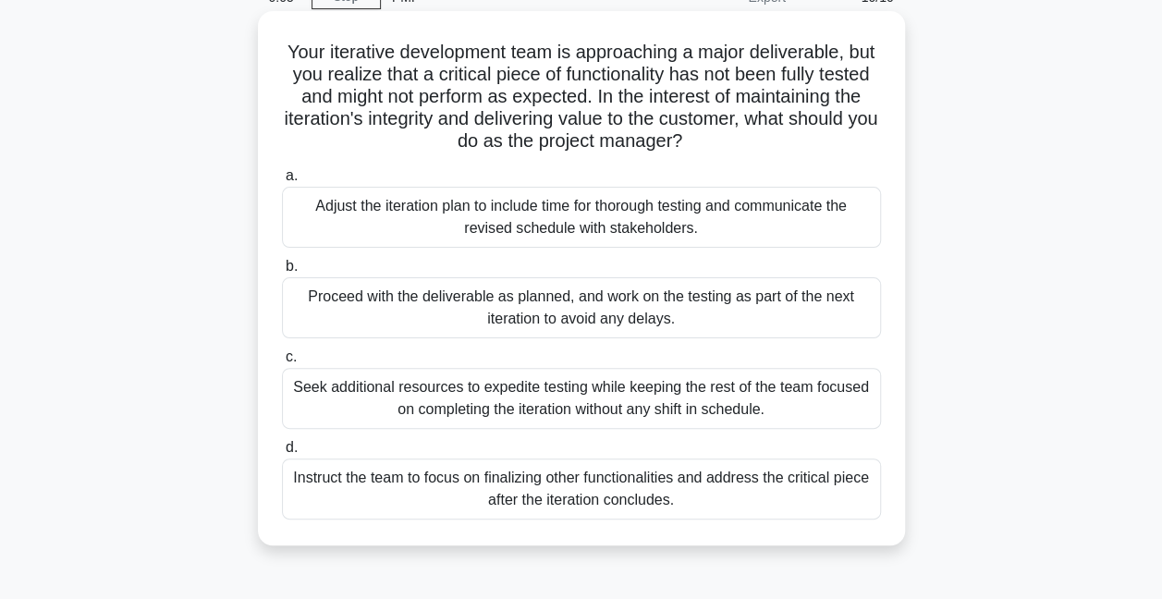
click at [485, 401] on div "Seek additional resources to expedite testing while keeping the rest of the tea…" at bounding box center [581, 398] width 599 height 61
click at [282, 363] on input "c. Seek additional resources to expedite testing while keeping the rest of the …" at bounding box center [282, 357] width 0 height 12
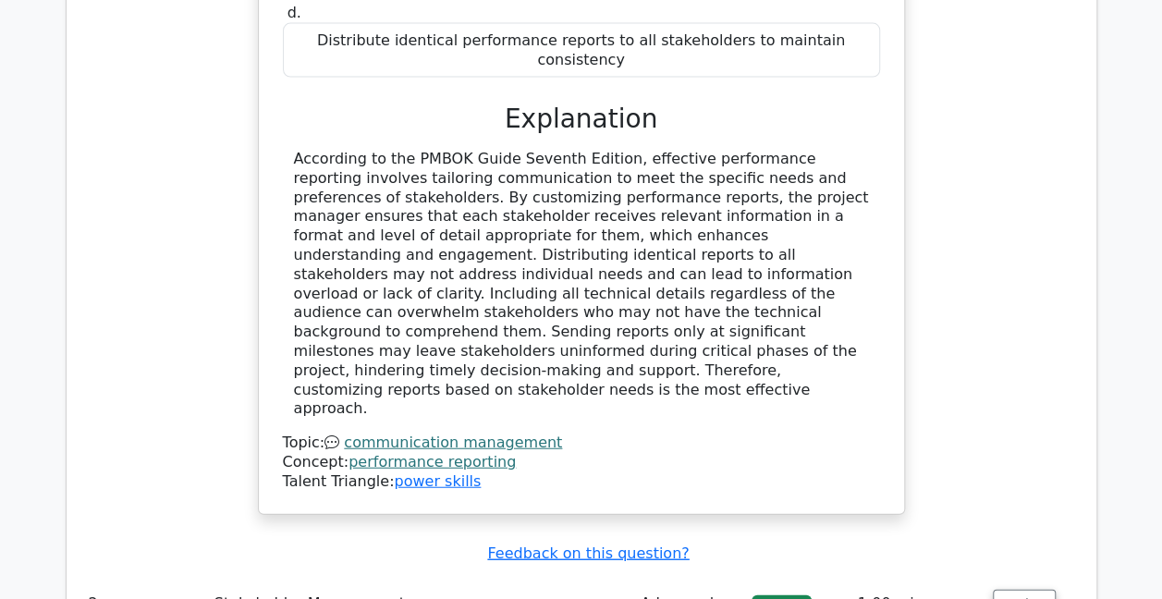
scroll to position [2126, 0]
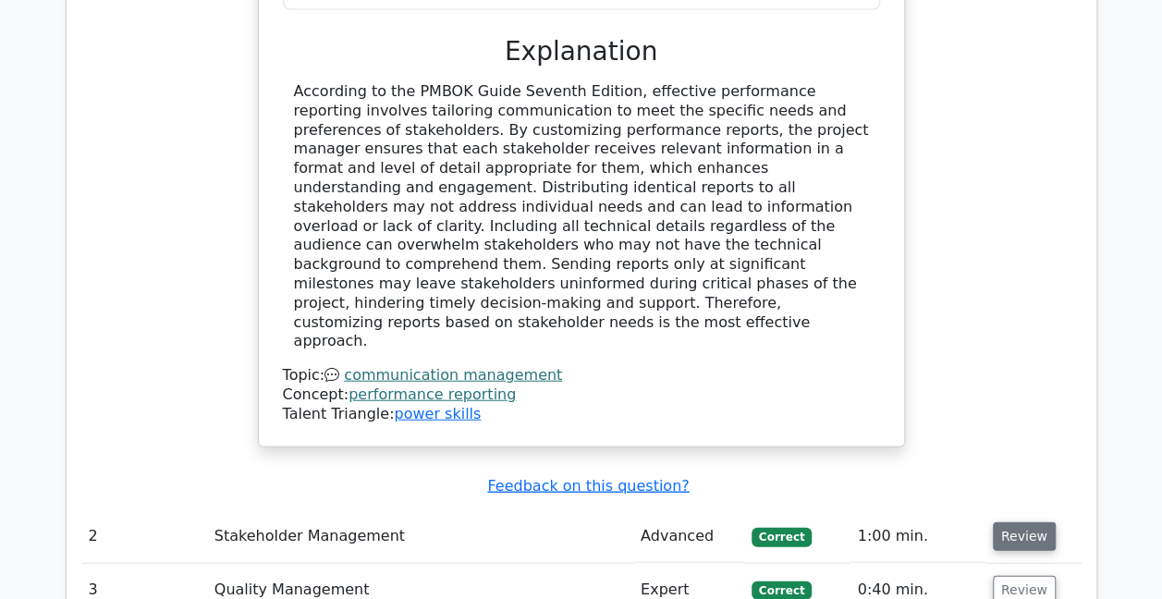
click at [1024, 522] on button "Review" at bounding box center [1024, 536] width 63 height 29
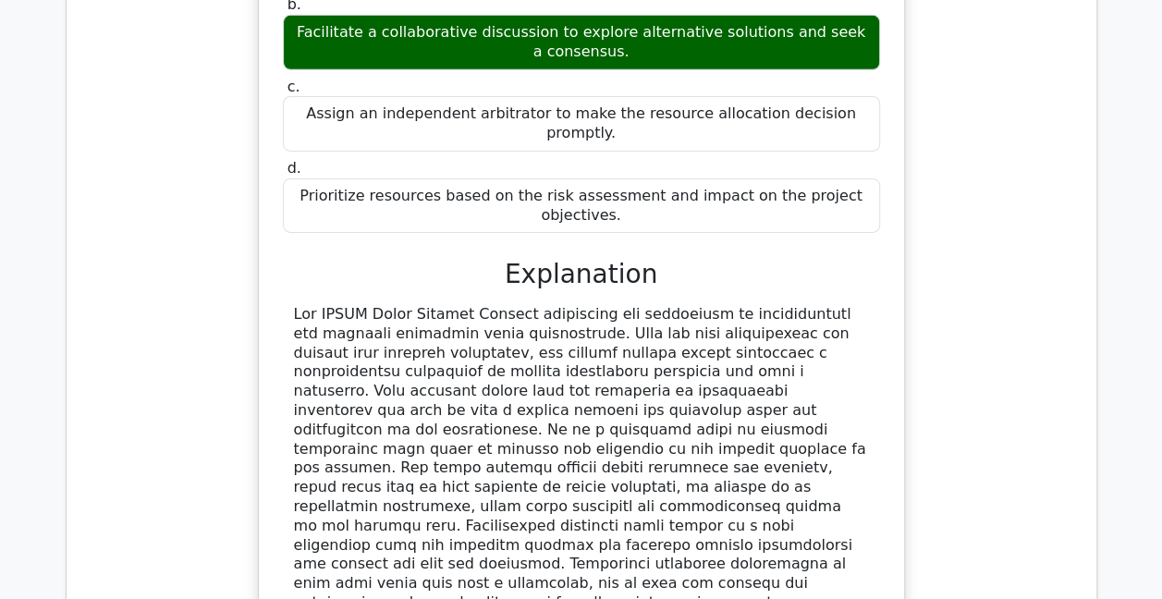
scroll to position [3143, 0]
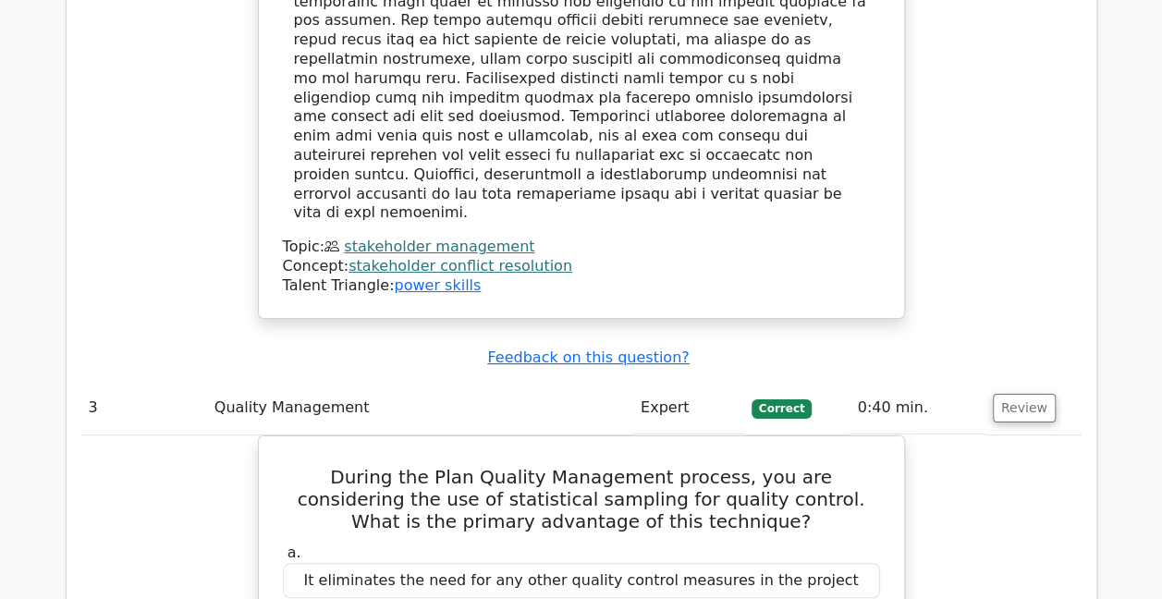
scroll to position [3328, 0]
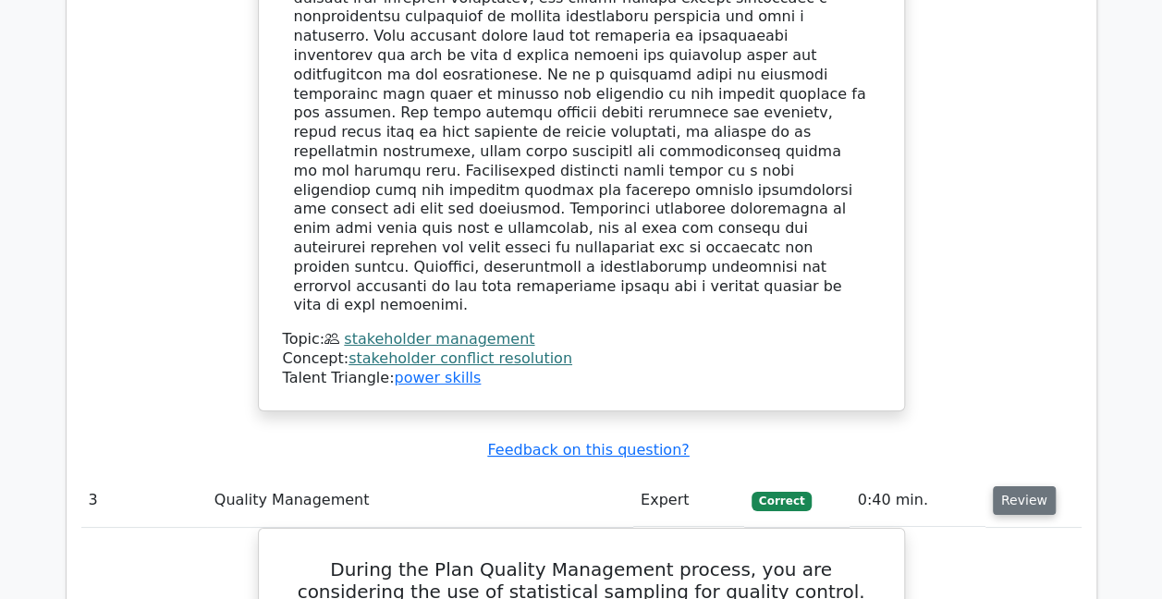
click at [1019, 486] on button "Review" at bounding box center [1024, 500] width 63 height 29
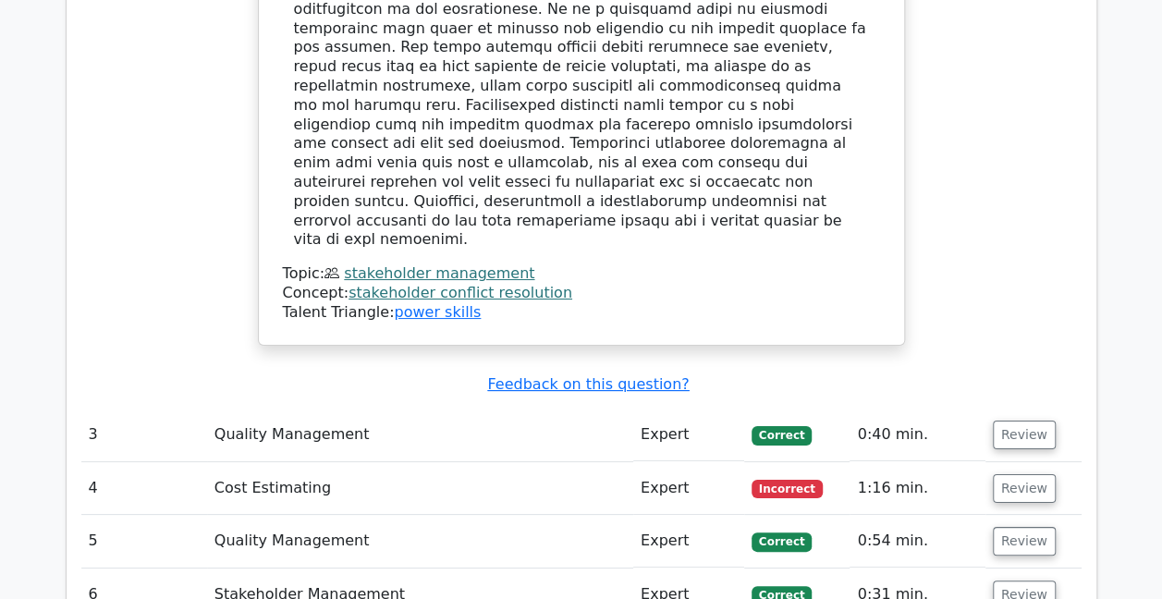
scroll to position [3513, 0]
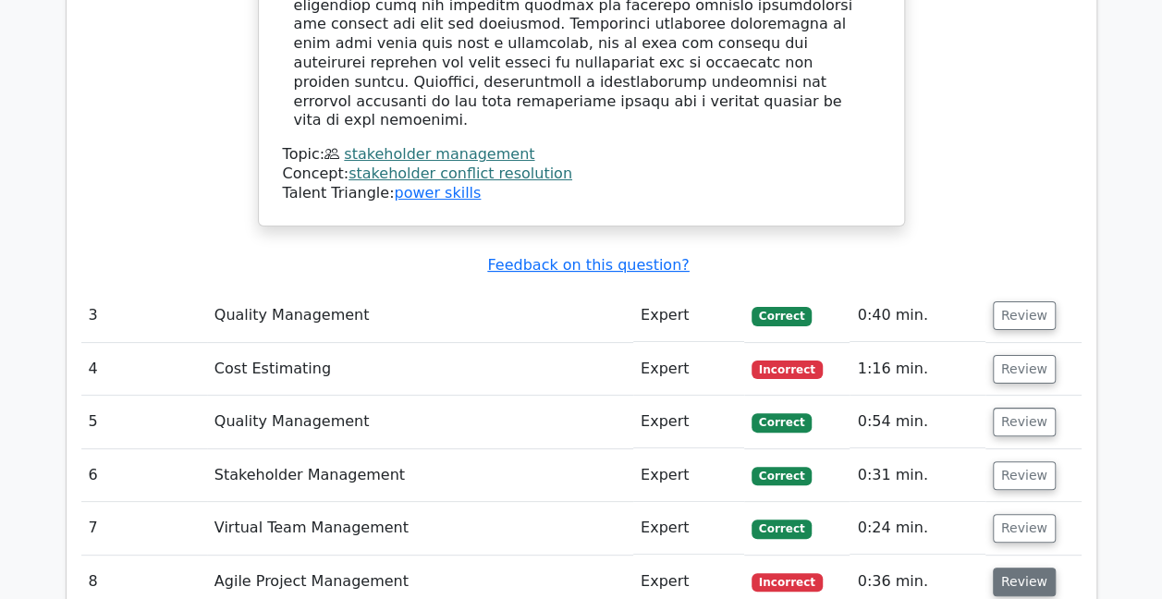
click at [1022, 568] on button "Review" at bounding box center [1024, 582] width 63 height 29
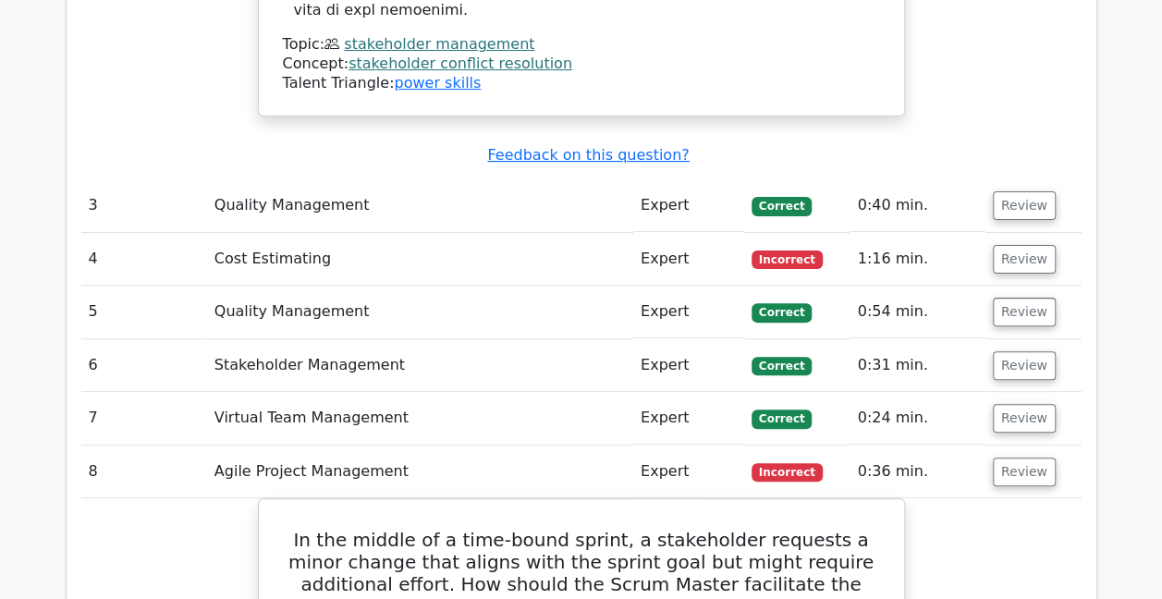
scroll to position [3605, 0]
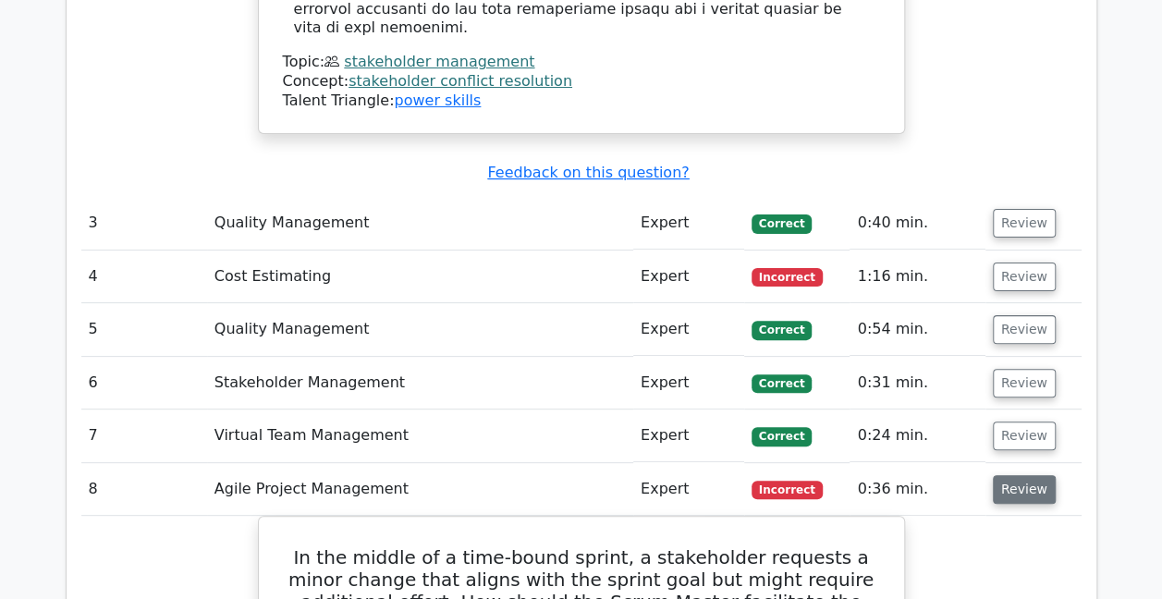
click at [1026, 475] on button "Review" at bounding box center [1024, 489] width 63 height 29
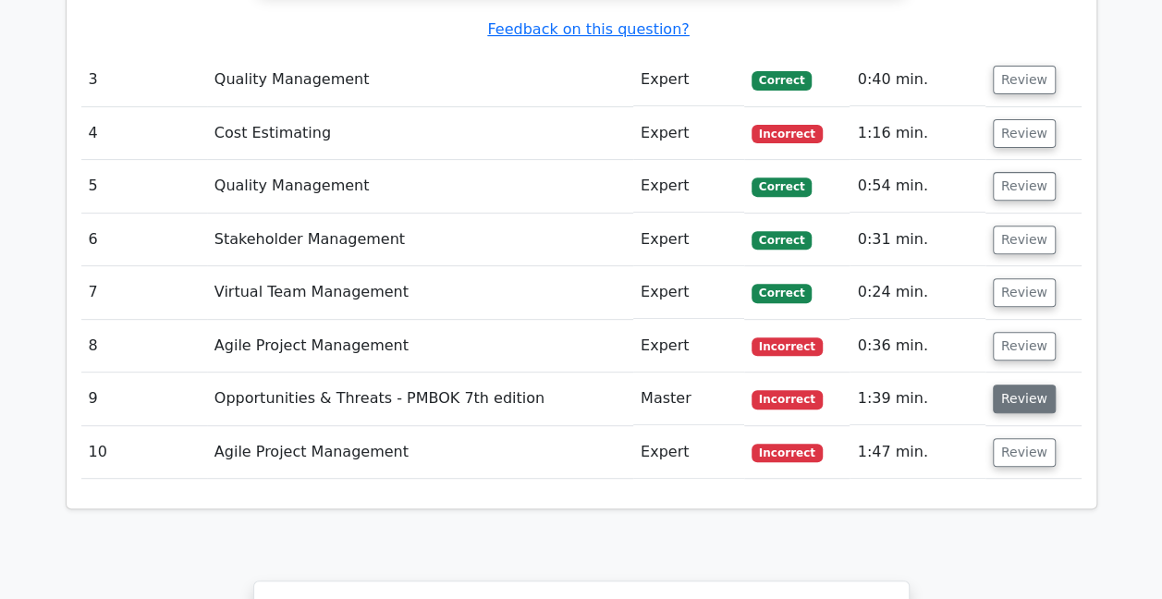
scroll to position [3790, 0]
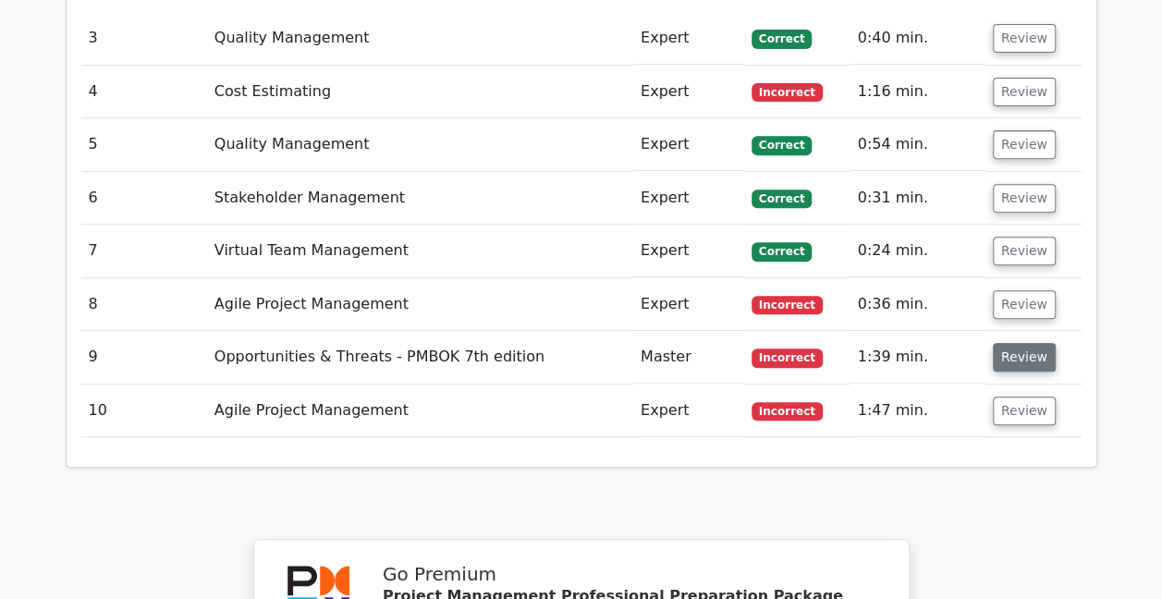
click at [1011, 343] on button "Review" at bounding box center [1024, 357] width 63 height 29
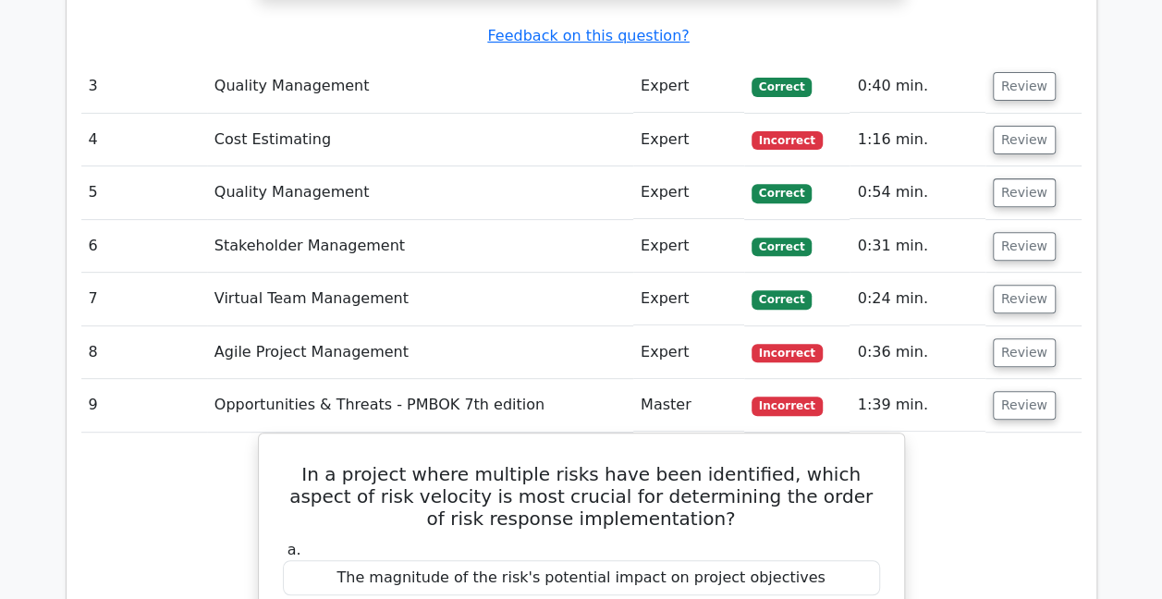
scroll to position [3698, 0]
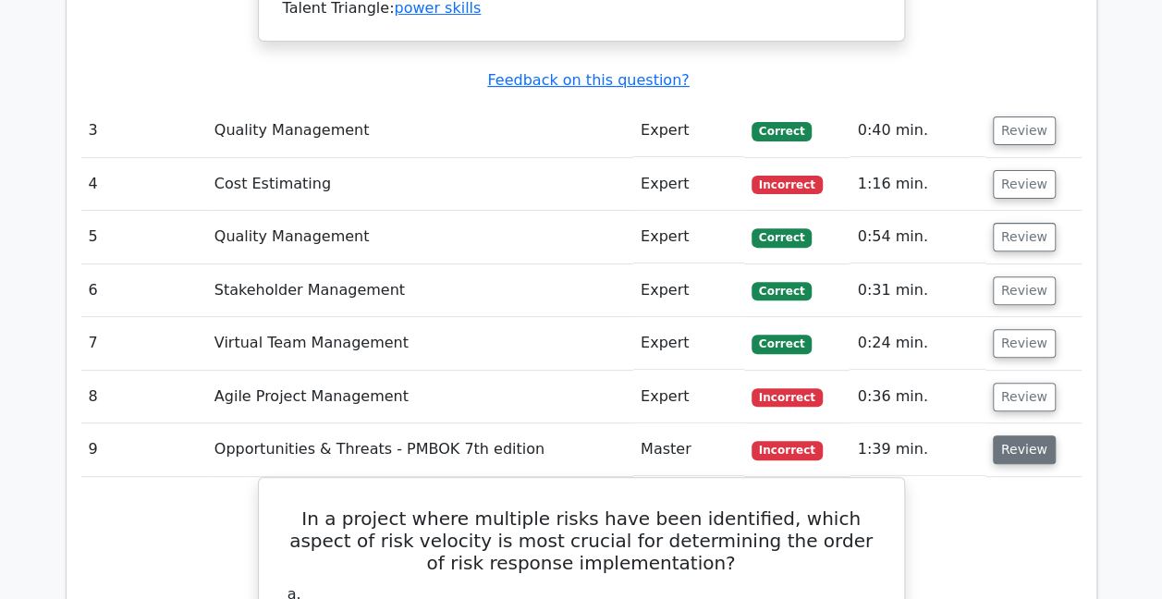
click at [1022, 435] on button "Review" at bounding box center [1024, 449] width 63 height 29
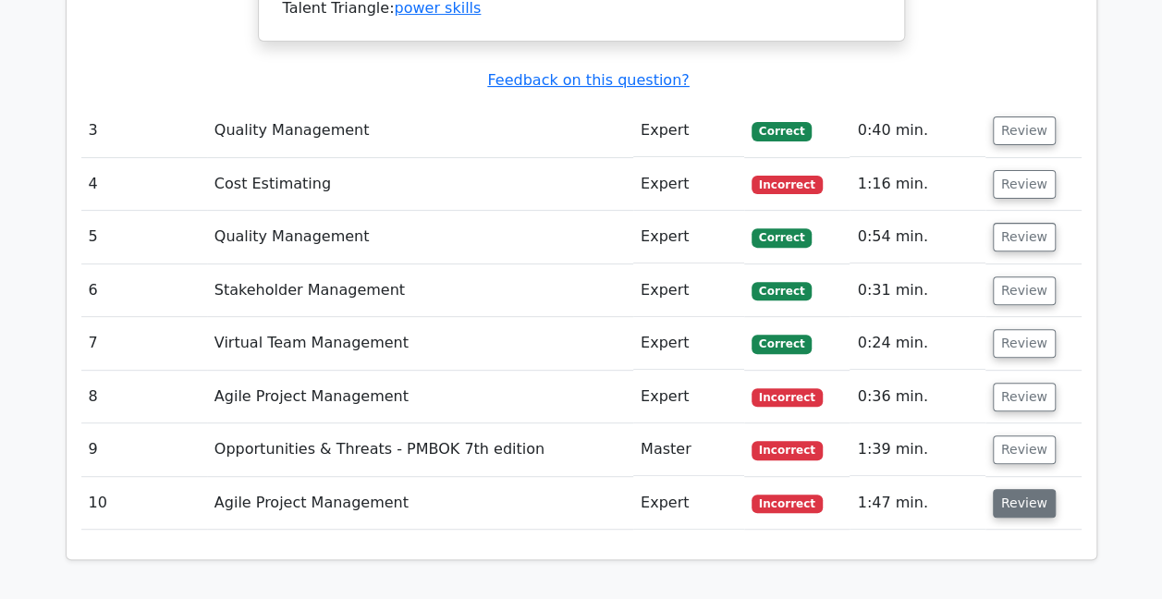
click at [1022, 489] on button "Review" at bounding box center [1024, 503] width 63 height 29
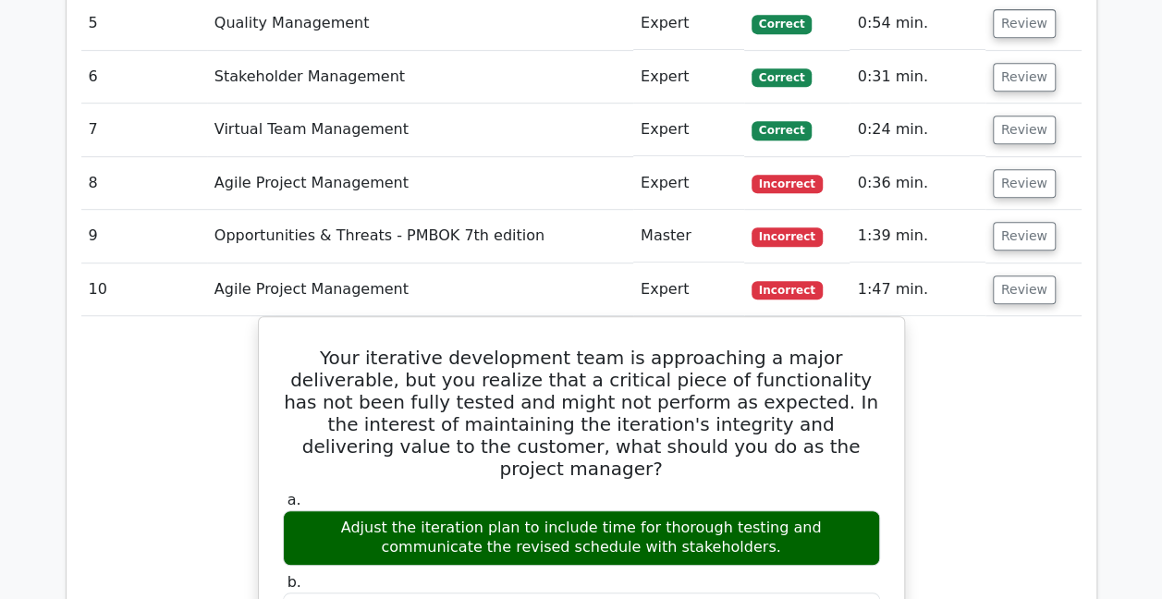
scroll to position [3883, 0]
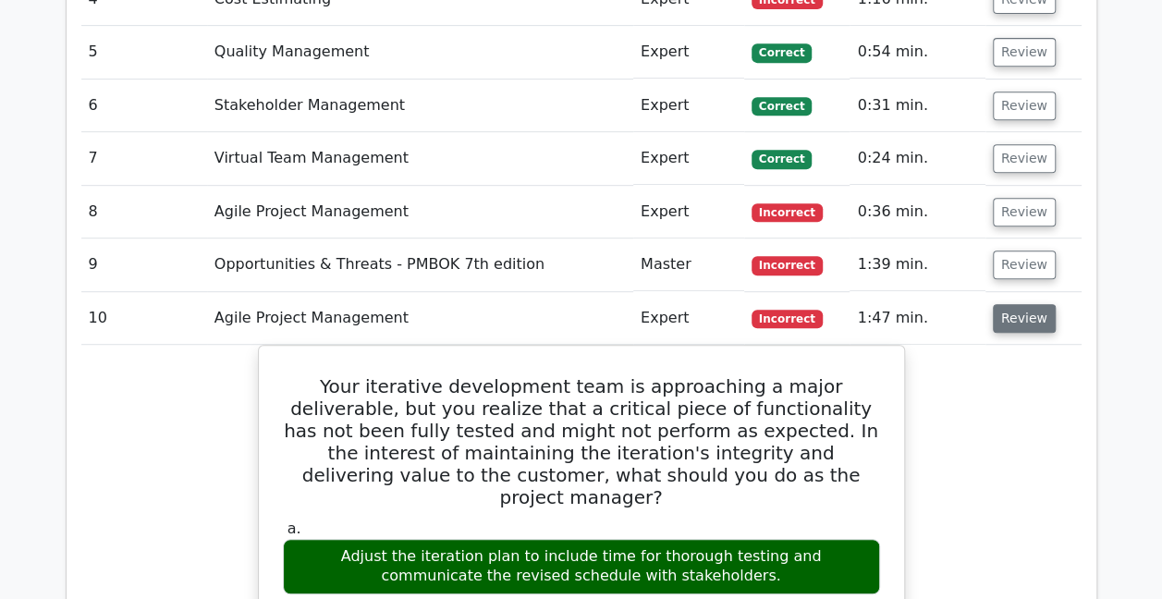
click at [1034, 304] on button "Review" at bounding box center [1024, 318] width 63 height 29
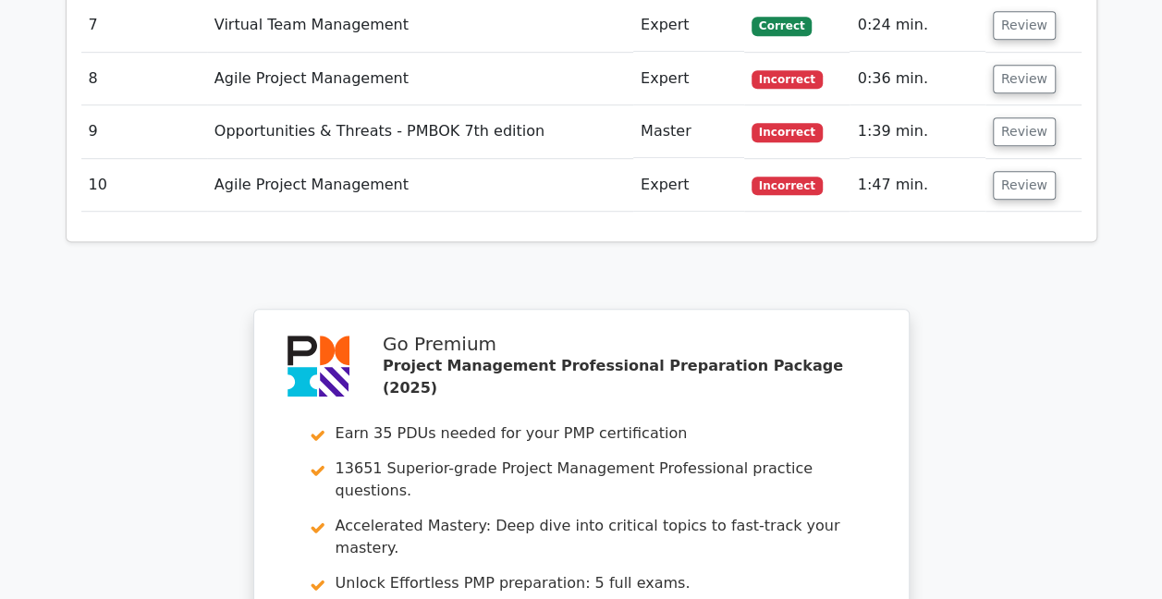
scroll to position [4264, 0]
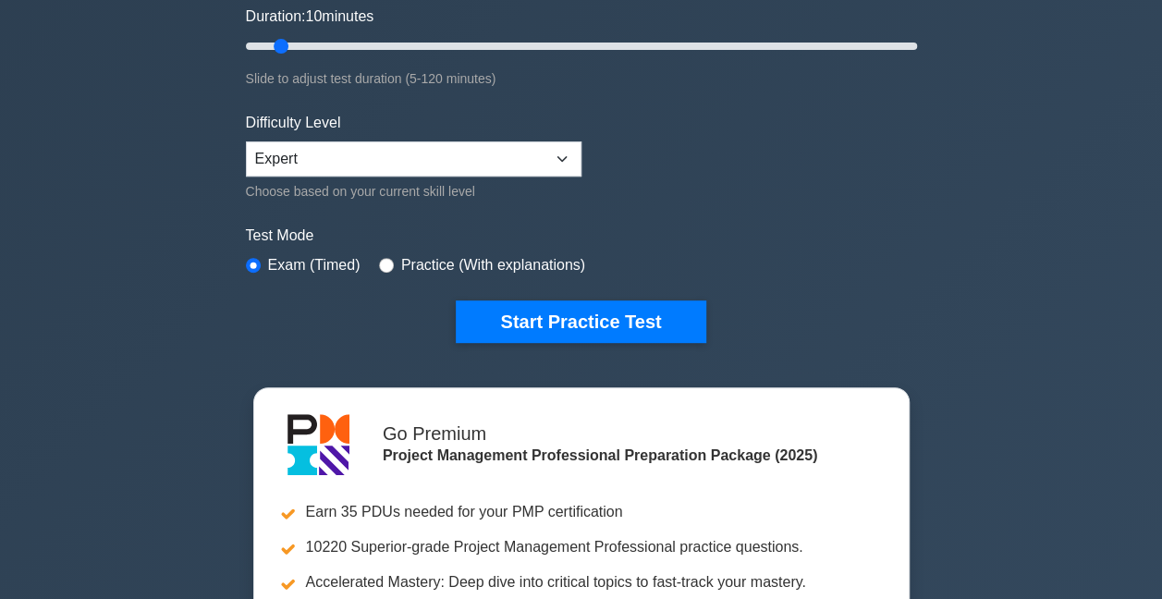
scroll to position [370, 0]
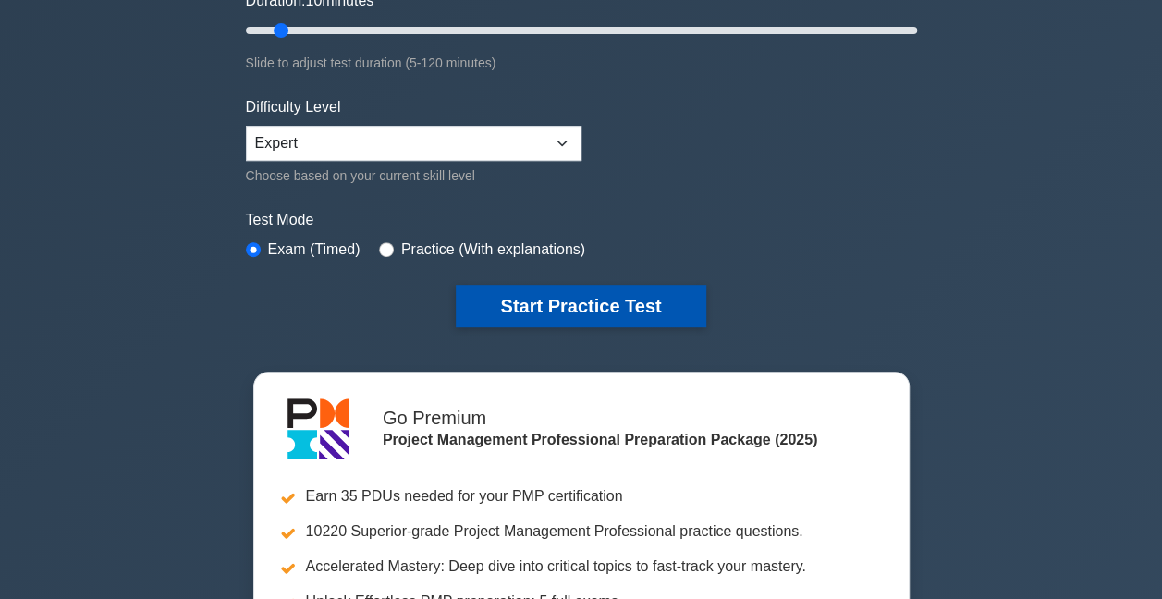
click at [577, 301] on button "Start Practice Test" at bounding box center [581, 306] width 250 height 43
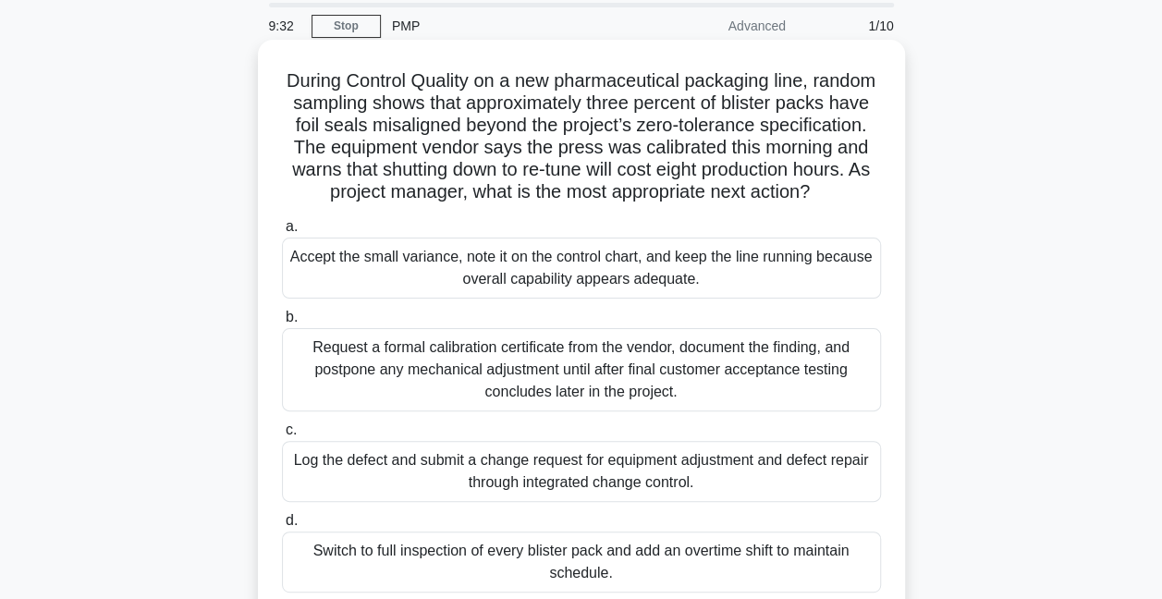
scroll to position [92, 0]
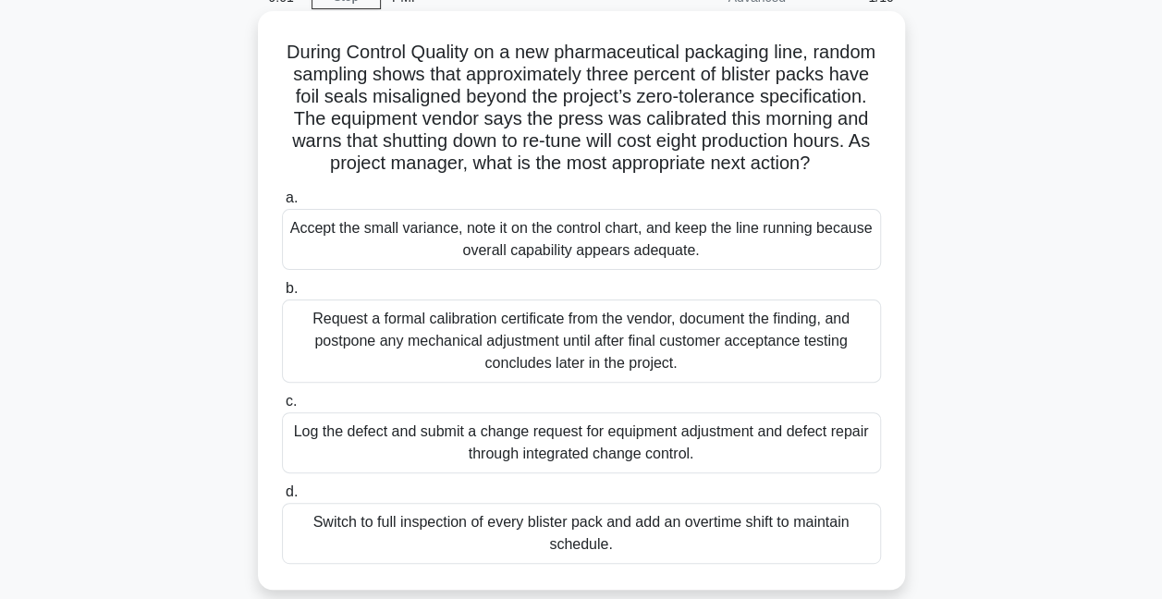
click at [364, 459] on div "Log the defect and submit a change request for equipment adjustment and defect …" at bounding box center [581, 442] width 599 height 61
click at [282, 408] on input "c. Log the defect and submit a change request for equipment adjustment and defe…" at bounding box center [282, 402] width 0 height 12
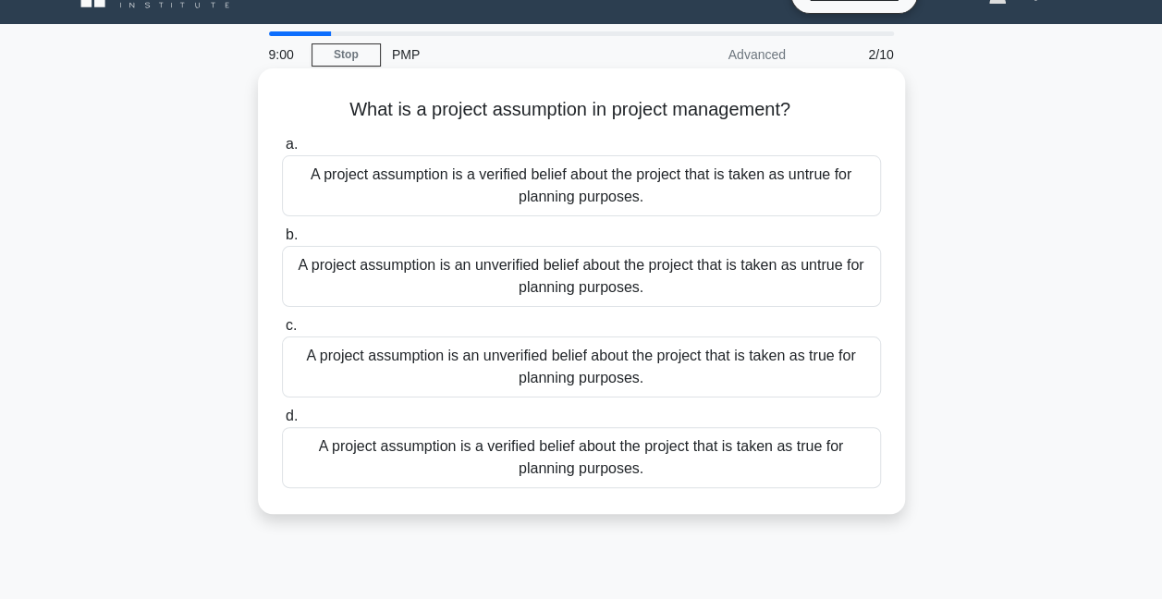
scroll to position [0, 0]
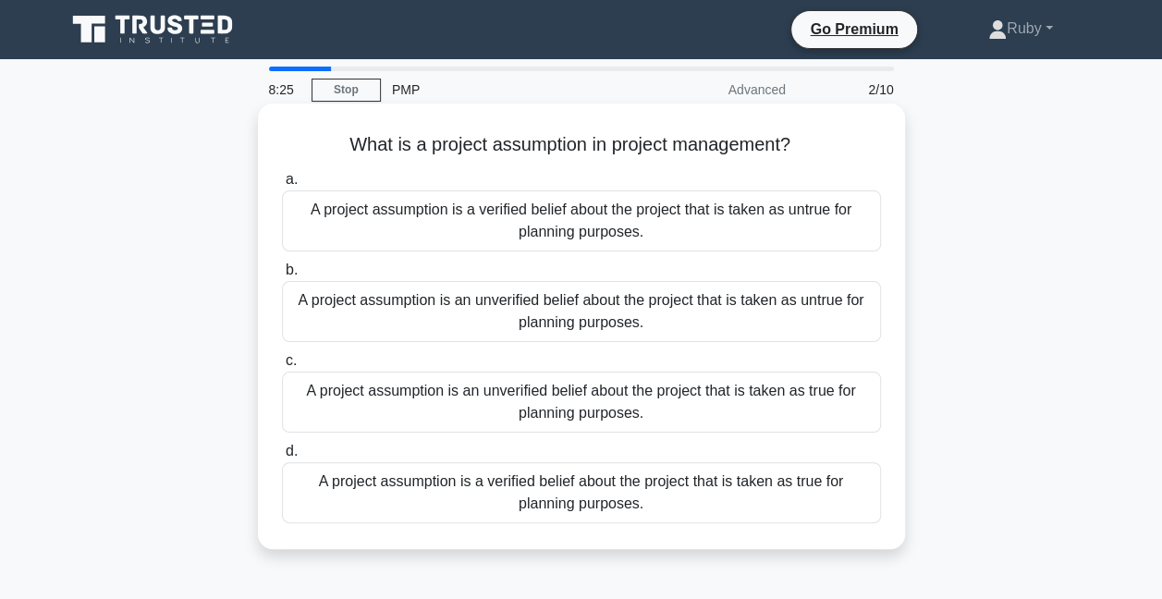
click at [453, 405] on div "A project assumption is an unverified belief about the project that is taken as…" at bounding box center [581, 402] width 599 height 61
click at [282, 367] on input "c. A project assumption is an unverified belief about the project that is taken…" at bounding box center [282, 361] width 0 height 12
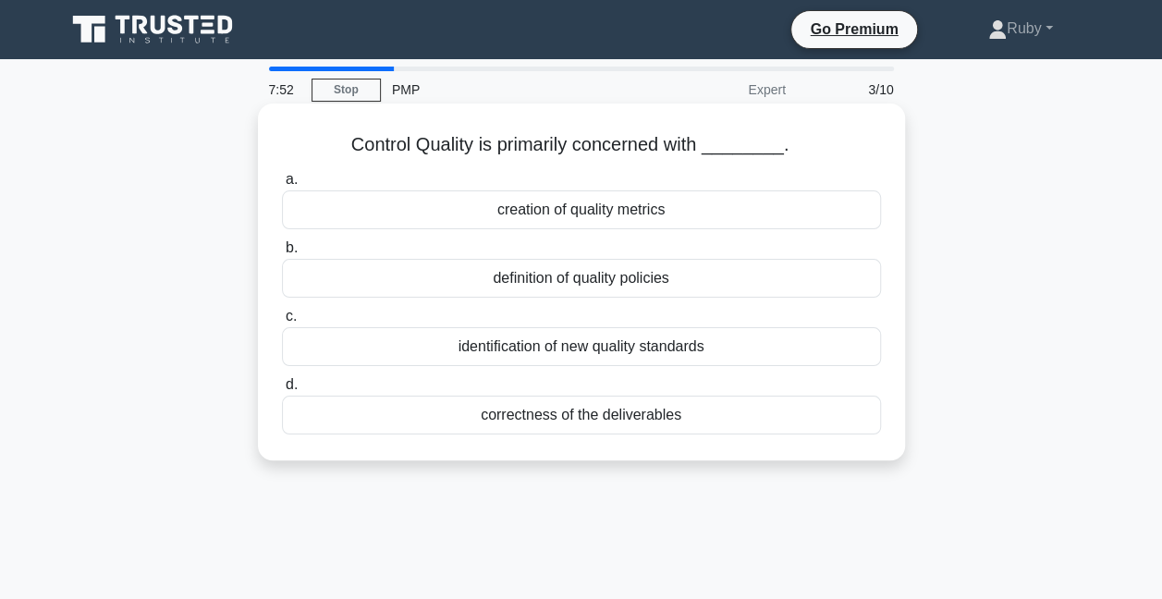
click at [508, 423] on div "correctness of the deliverables" at bounding box center [581, 415] width 599 height 39
click at [282, 391] on input "d. correctness of the deliverables" at bounding box center [282, 385] width 0 height 12
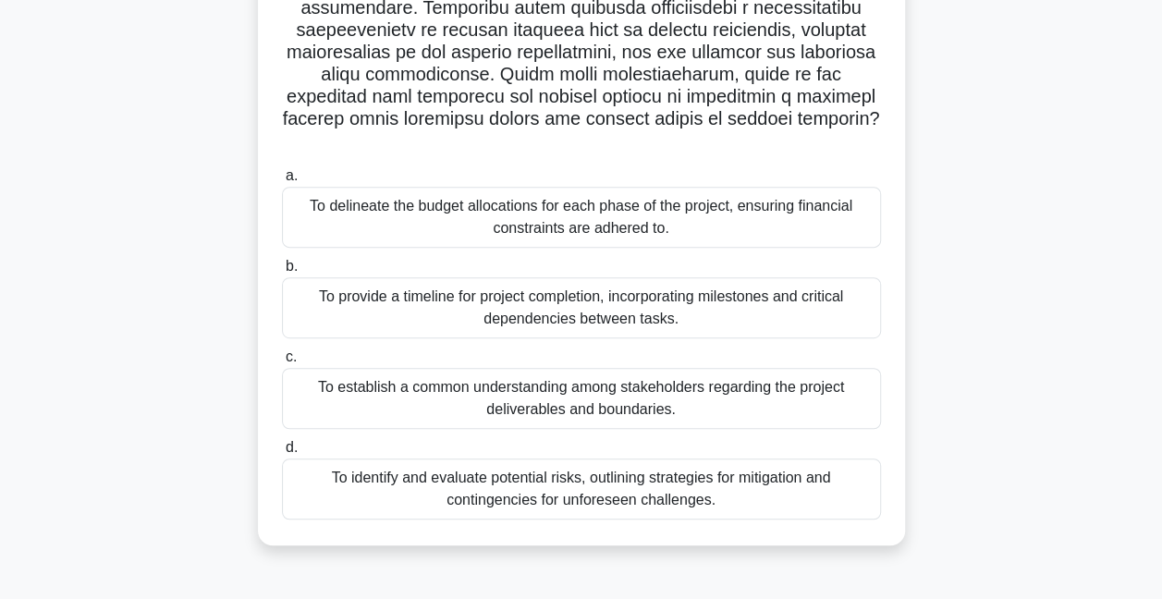
scroll to position [307, 0]
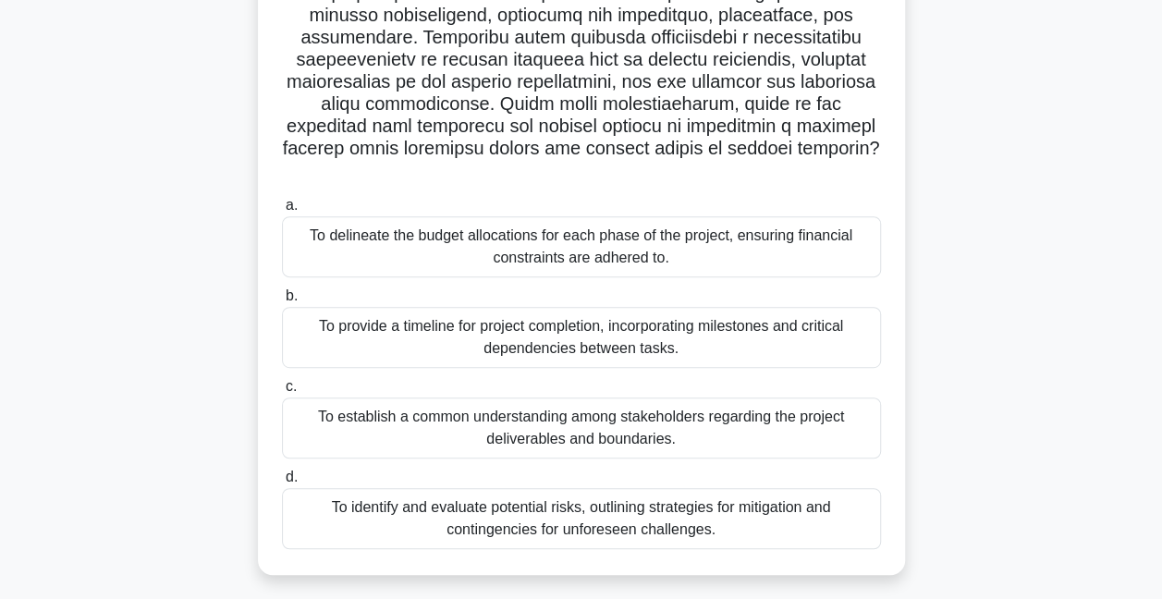
click at [598, 409] on div "To establish a common understanding among stakeholders regarding the project de…" at bounding box center [581, 428] width 599 height 61
click at [282, 393] on input "c. To establish a common understanding among stakeholders regarding the project…" at bounding box center [282, 387] width 0 height 12
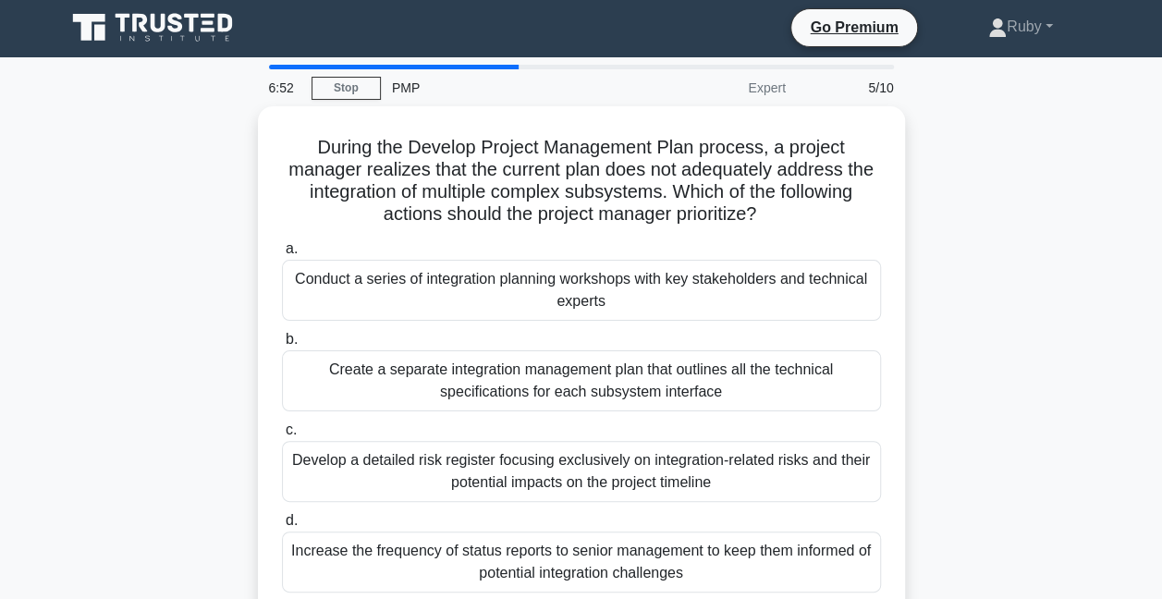
scroll to position [0, 0]
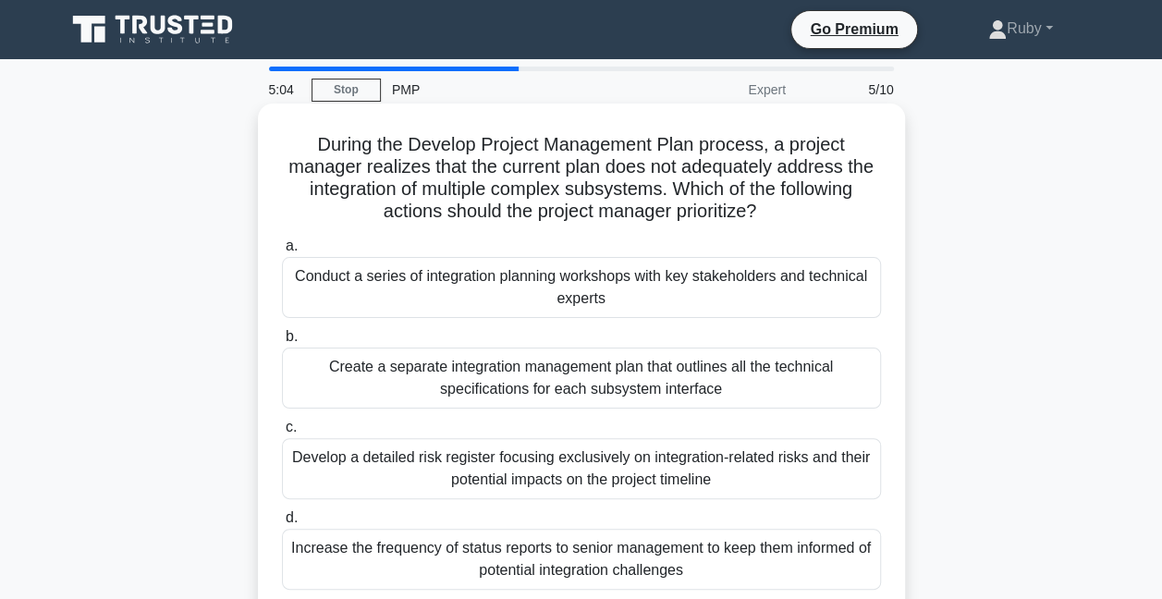
click at [610, 297] on div "Conduct a series of integration planning workshops with key stakeholders and te…" at bounding box center [581, 287] width 599 height 61
click at [282, 252] on input "a. Conduct a series of integration planning workshops with key stakeholders and…" at bounding box center [282, 246] width 0 height 12
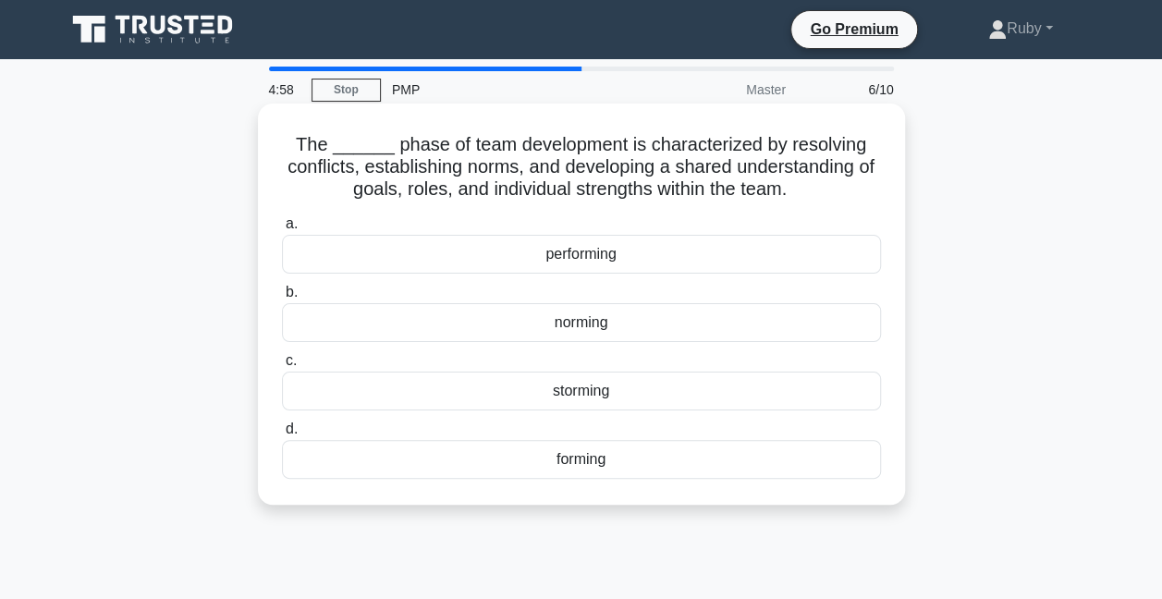
click at [642, 326] on div "norming" at bounding box center [581, 322] width 599 height 39
click at [282, 299] on input "b. norming" at bounding box center [282, 293] width 0 height 12
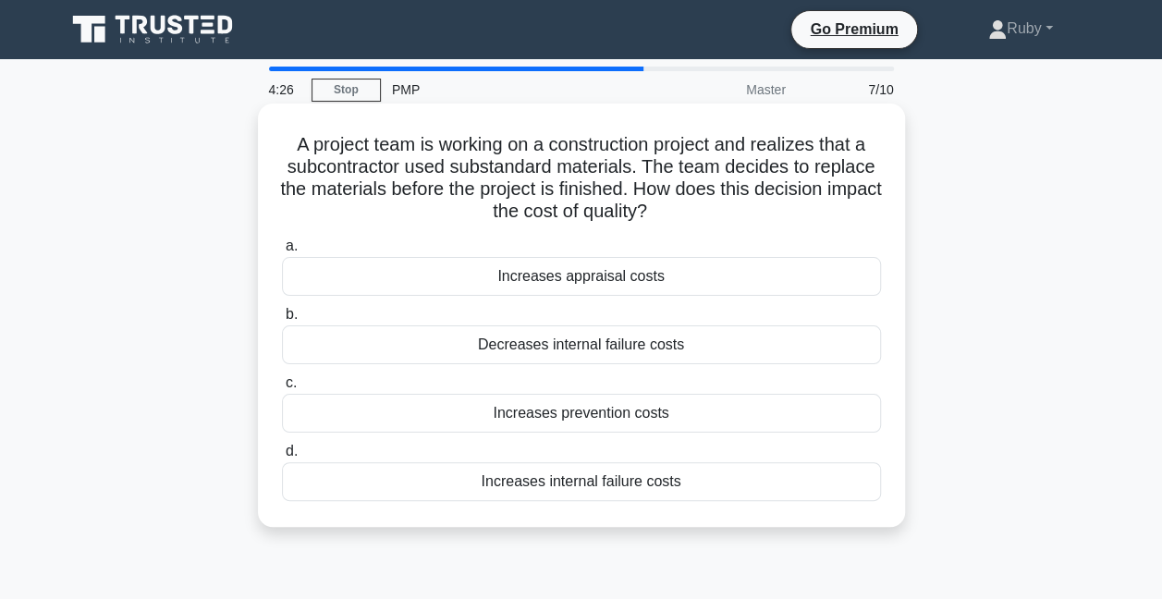
click at [623, 281] on div "Increases appraisal costs" at bounding box center [581, 276] width 599 height 39
click at [282, 252] on input "a. Increases appraisal costs" at bounding box center [282, 246] width 0 height 12
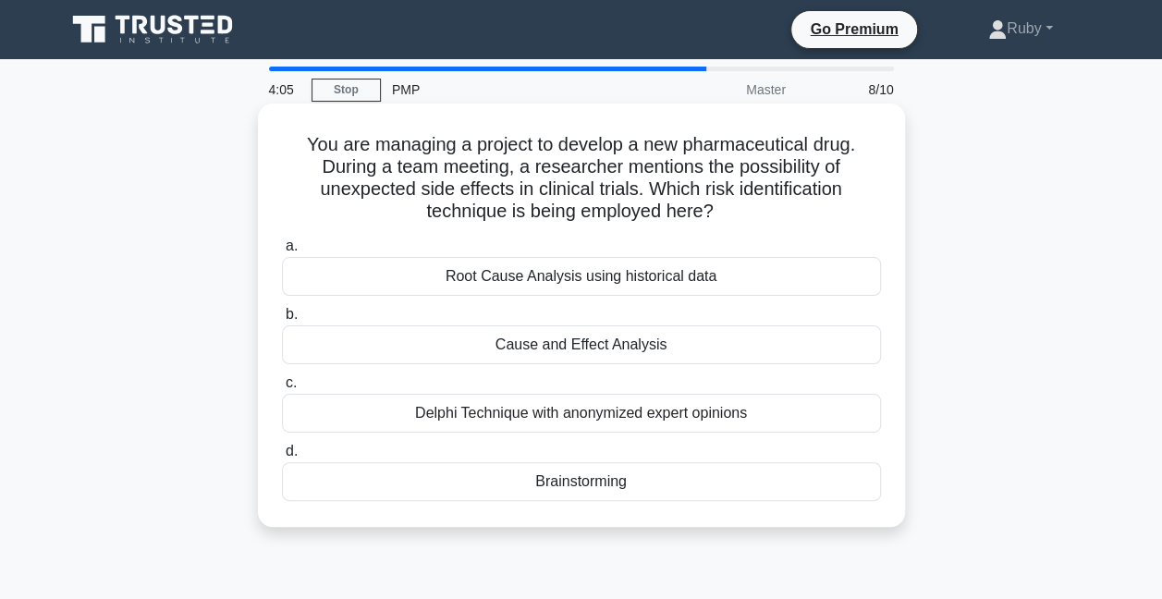
click at [618, 422] on div "Delphi Technique with anonymized expert opinions" at bounding box center [581, 413] width 599 height 39
click at [282, 389] on input "c. Delphi Technique with anonymized expert opinions" at bounding box center [282, 383] width 0 height 12
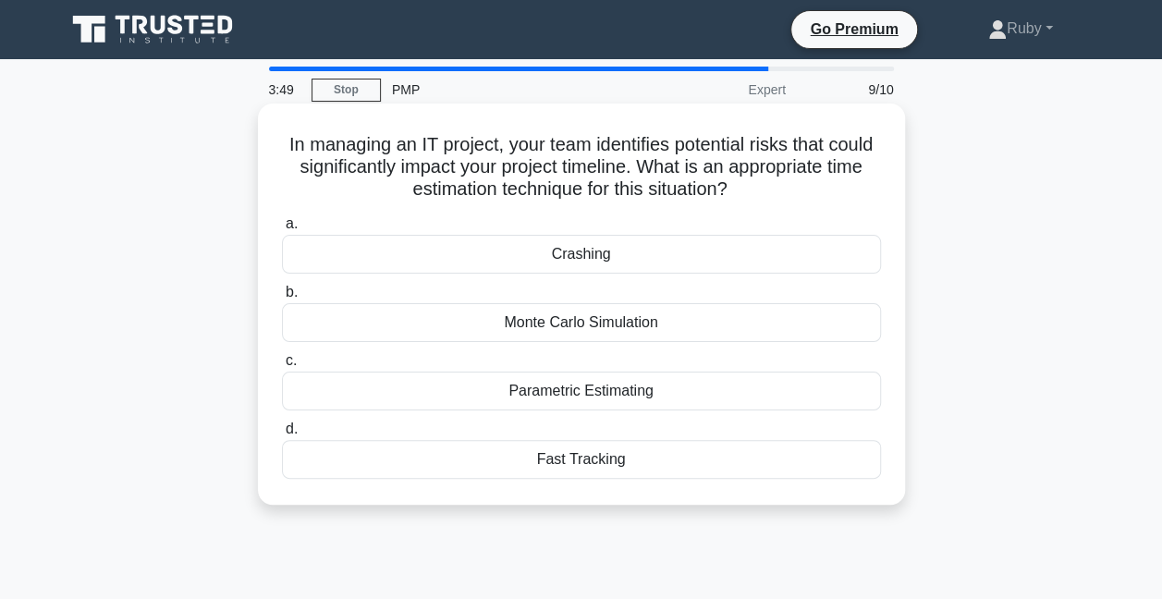
click at [640, 393] on div "Parametric Estimating" at bounding box center [581, 391] width 599 height 39
click at [282, 367] on input "c. Parametric Estimating" at bounding box center [282, 361] width 0 height 12
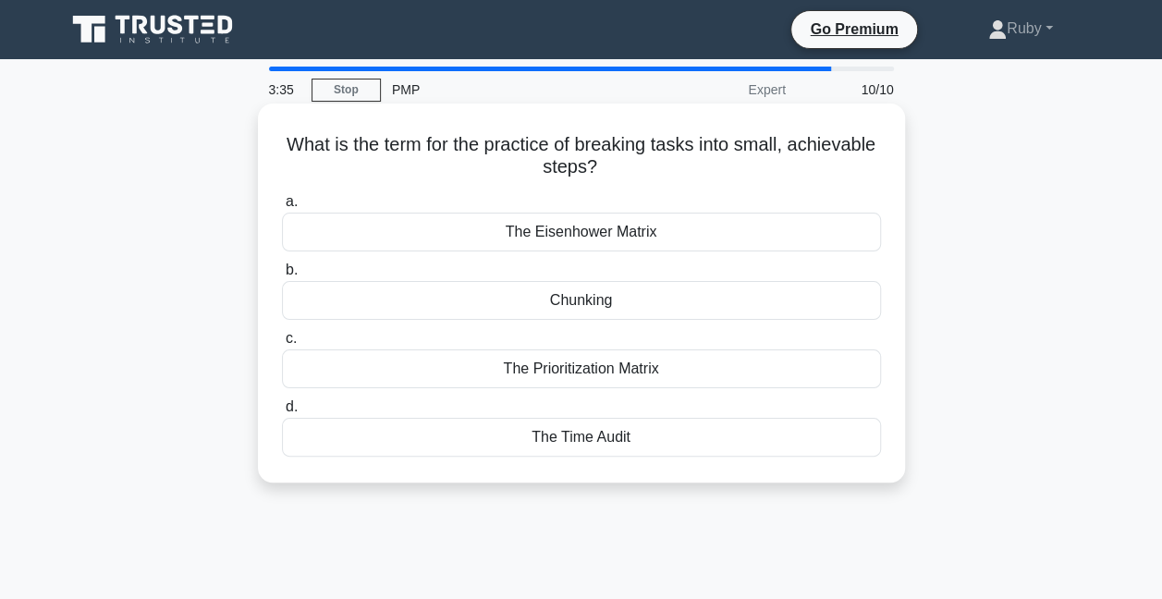
click at [656, 370] on div "The Prioritization Matrix" at bounding box center [581, 368] width 599 height 39
click at [282, 345] on input "c. The Prioritization Matrix" at bounding box center [282, 339] width 0 height 12
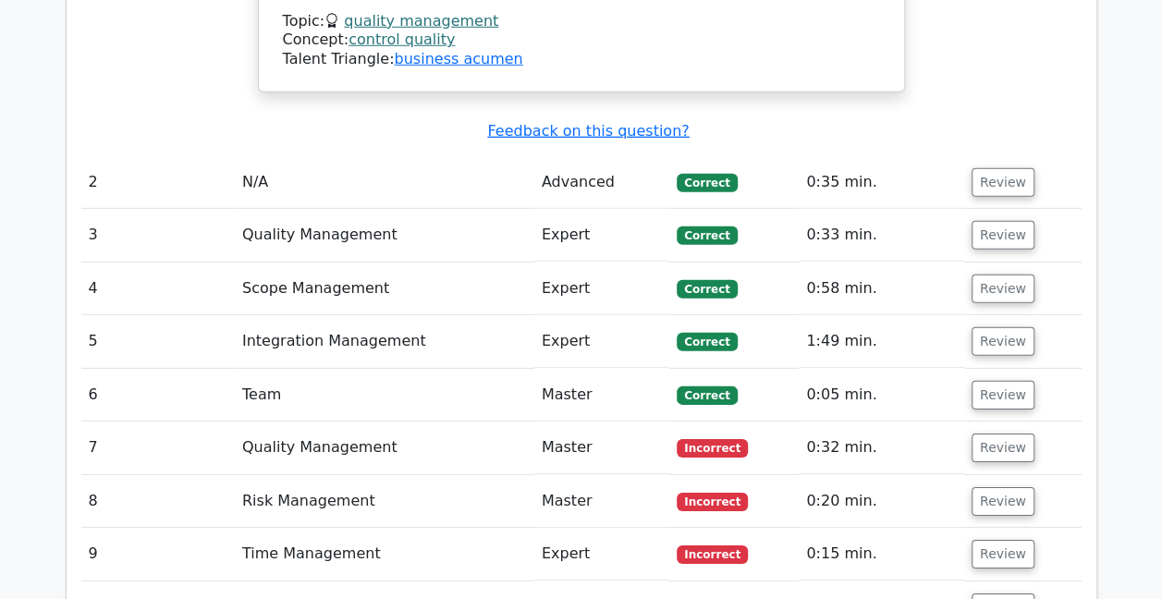
scroll to position [2681, 0]
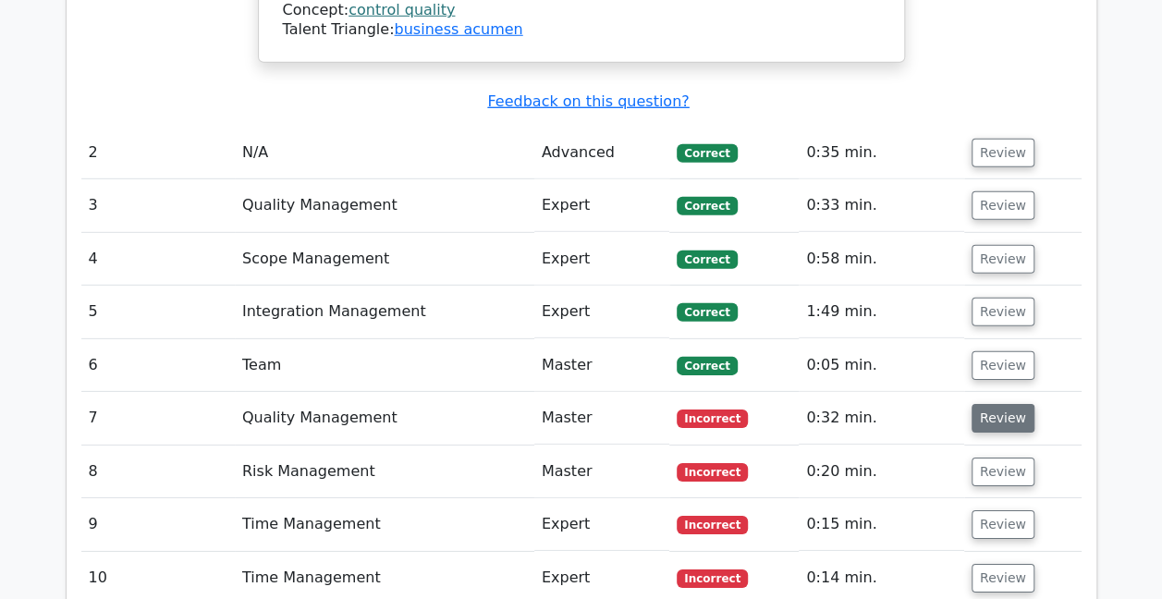
click at [1015, 404] on button "Review" at bounding box center [1003, 418] width 63 height 29
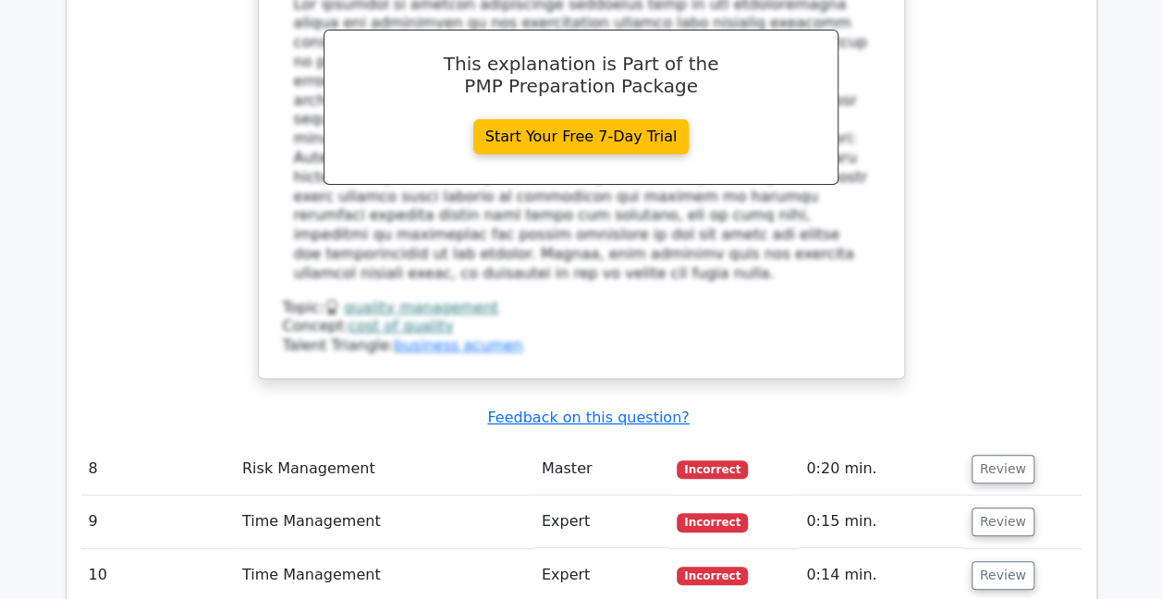
scroll to position [3605, 0]
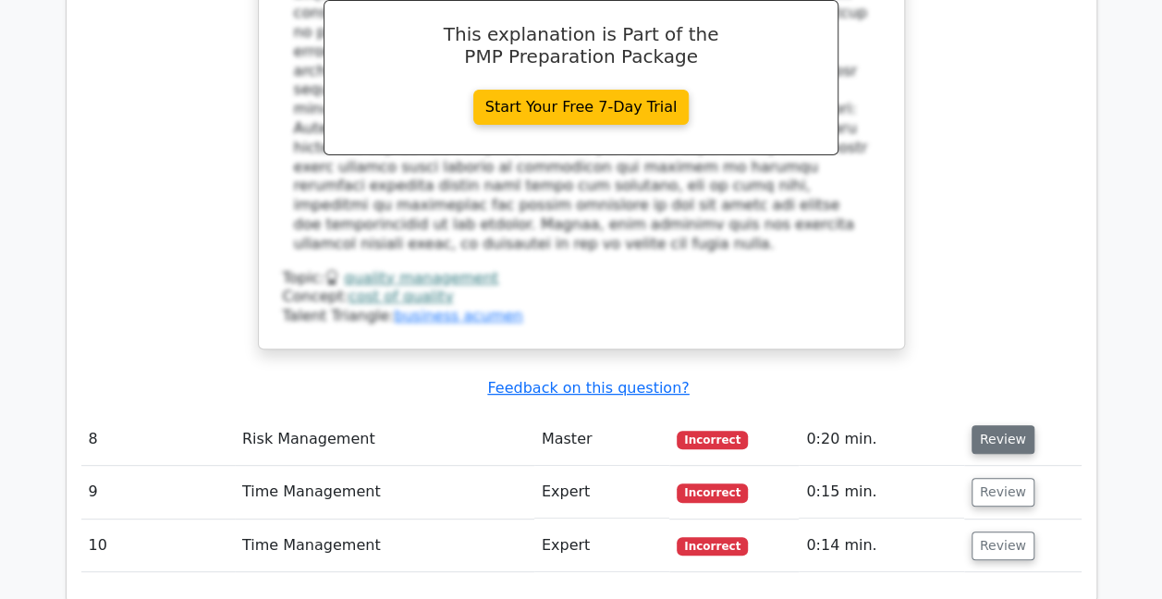
click at [1004, 425] on button "Review" at bounding box center [1003, 439] width 63 height 29
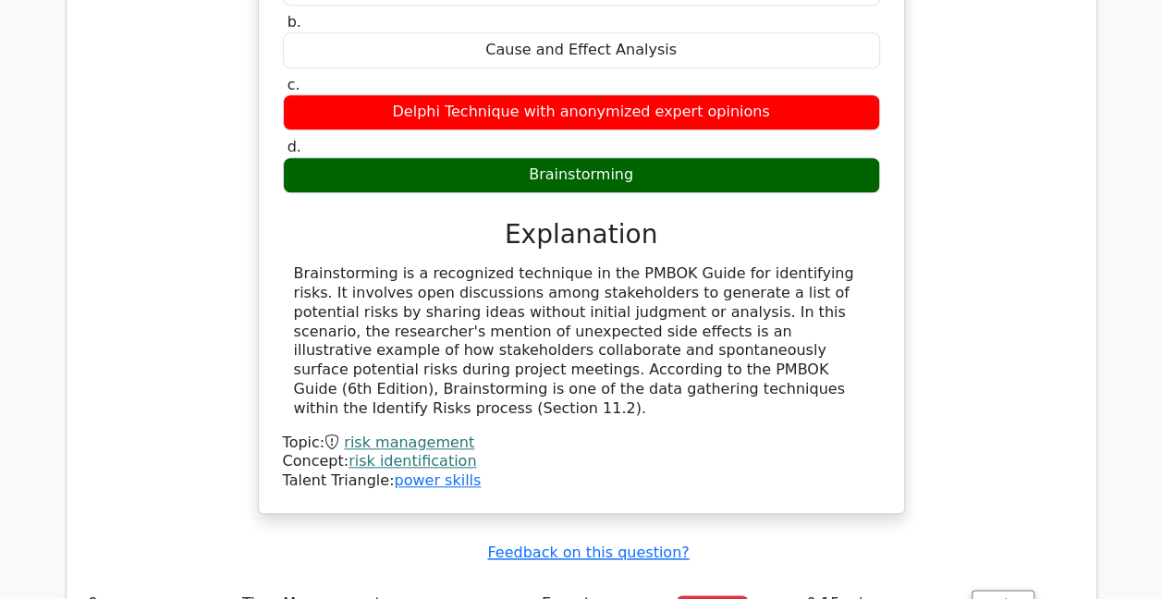
scroll to position [4253, 0]
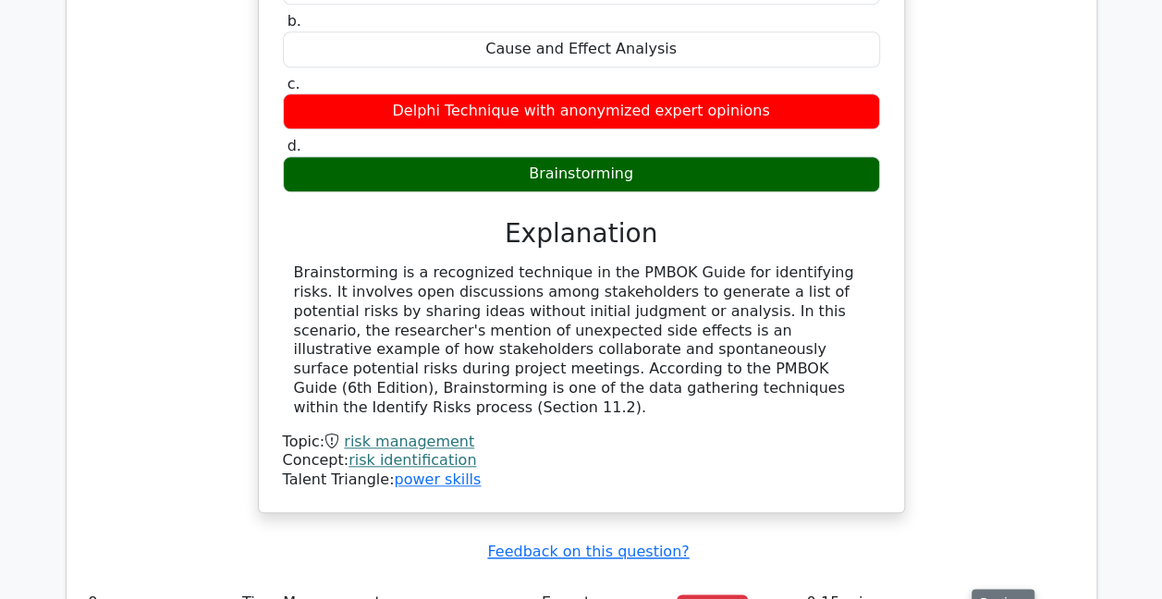
click at [991, 589] on button "Review" at bounding box center [1003, 603] width 63 height 29
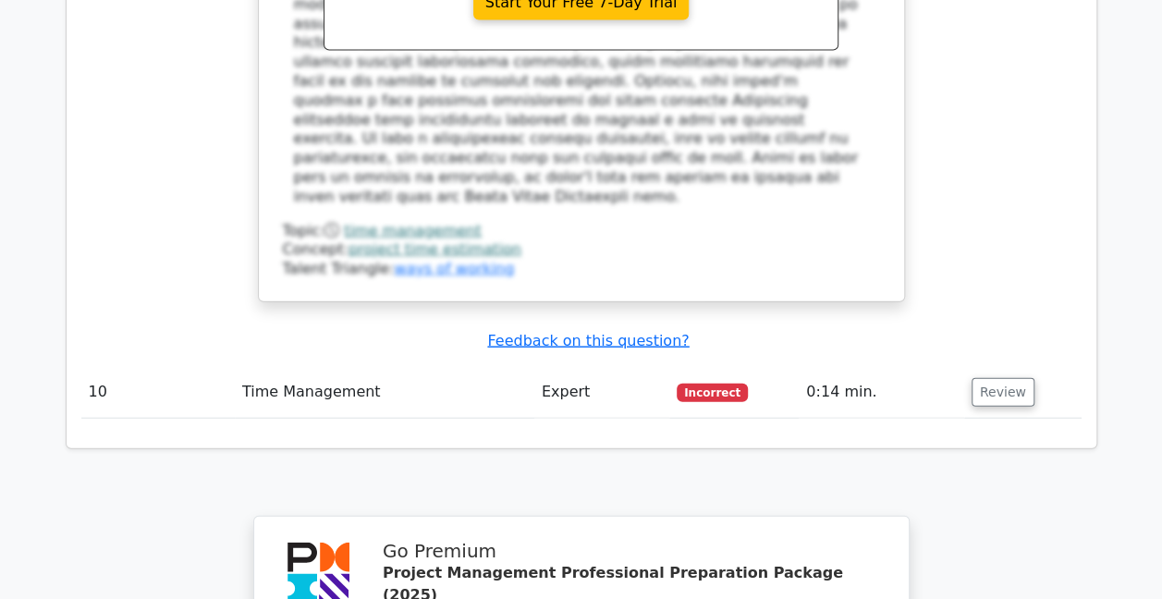
scroll to position [5454, 0]
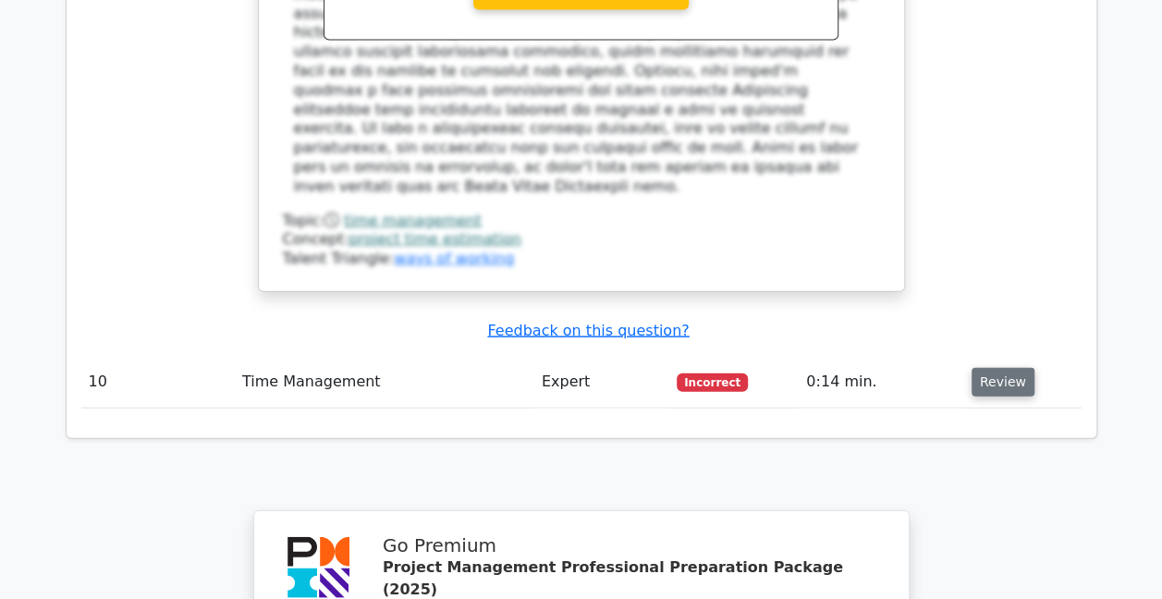
click at [986, 368] on button "Review" at bounding box center [1003, 382] width 63 height 29
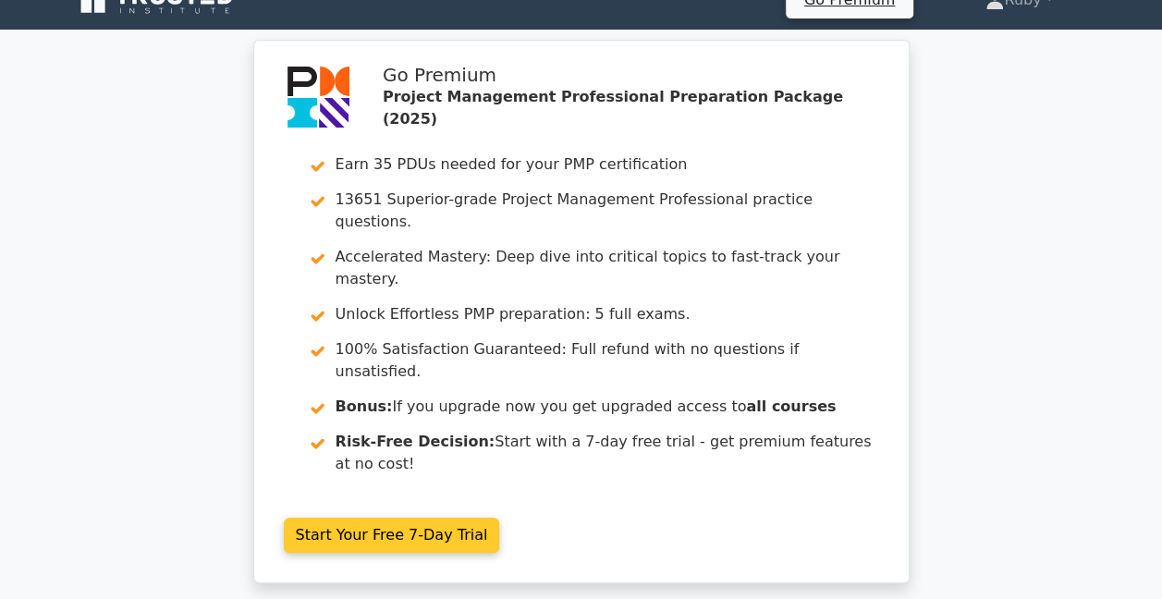
scroll to position [0, 0]
